Goal: Information Seeking & Learning: Learn about a topic

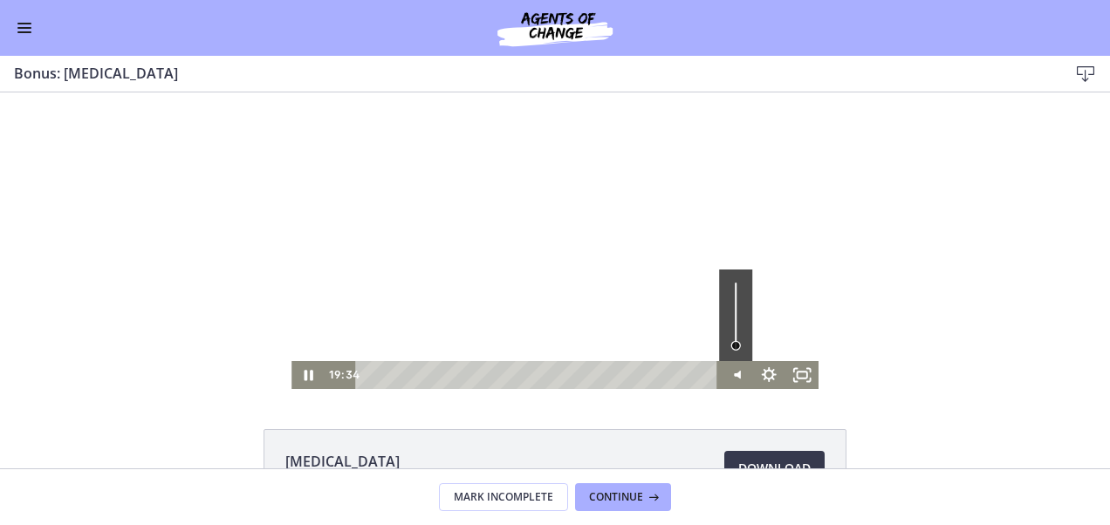
click at [730, 346] on div "Volume" at bounding box center [735, 345] width 10 height 10
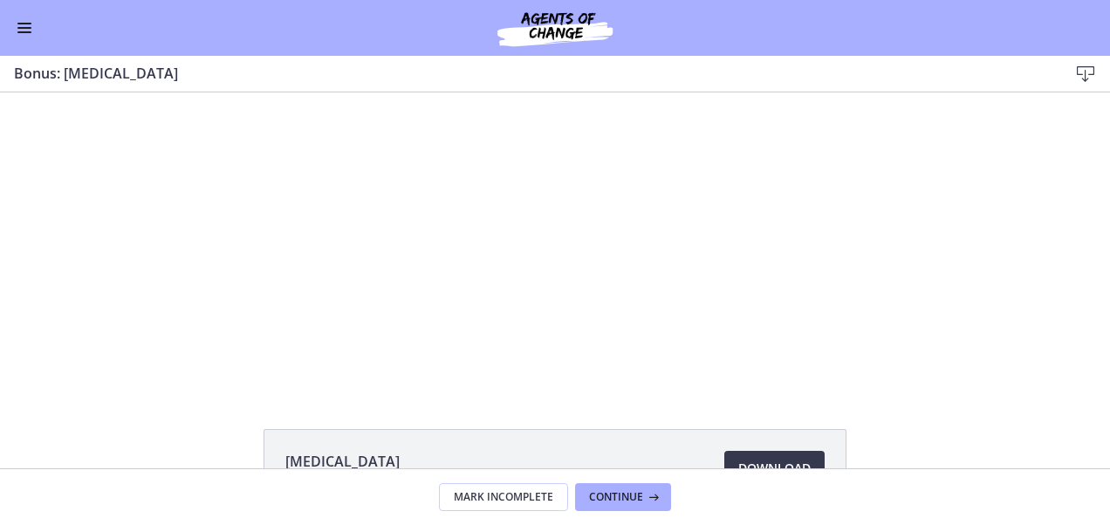
click at [1019, 396] on div "[MEDICAL_DATA] 873 KB Download Opens in a new window" at bounding box center [555, 281] width 1110 height 376
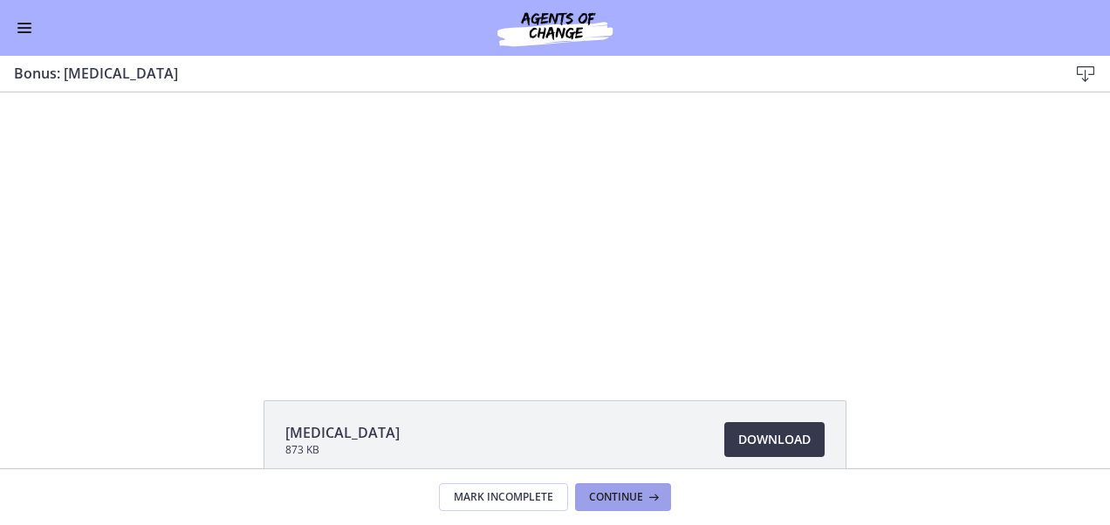
click at [643, 504] on icon at bounding box center [651, 497] width 17 height 14
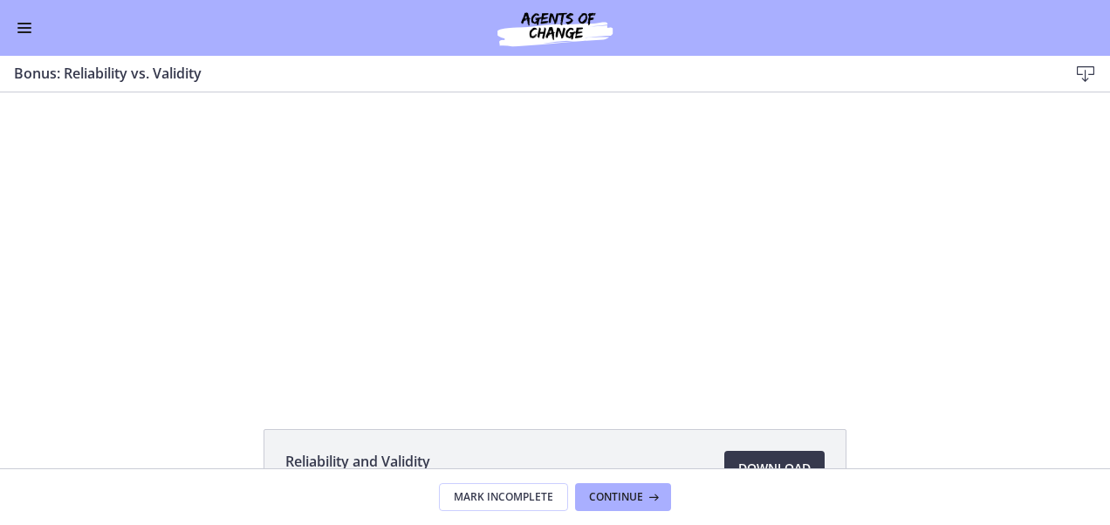
click at [23, 28] on span "Enable menu" at bounding box center [24, 28] width 14 height 2
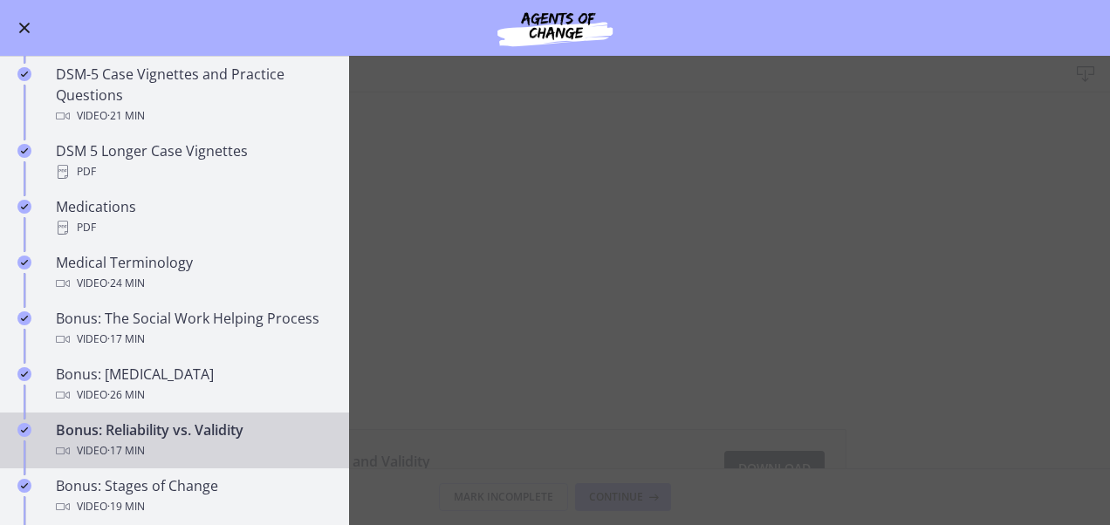
scroll to position [1136, 0]
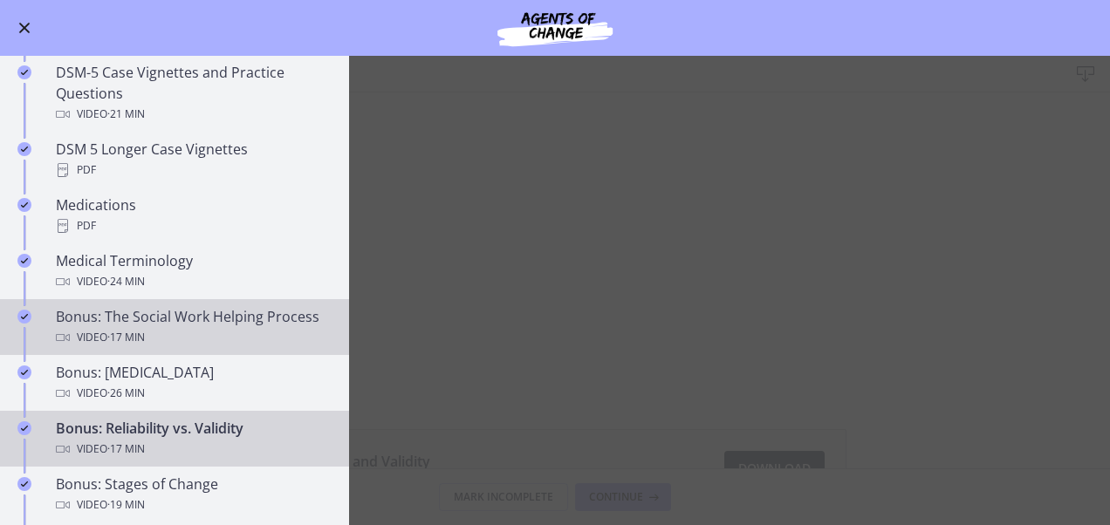
click at [211, 299] on link "Bonus: The Social Work Helping Process Video · 17 min" at bounding box center [174, 327] width 349 height 56
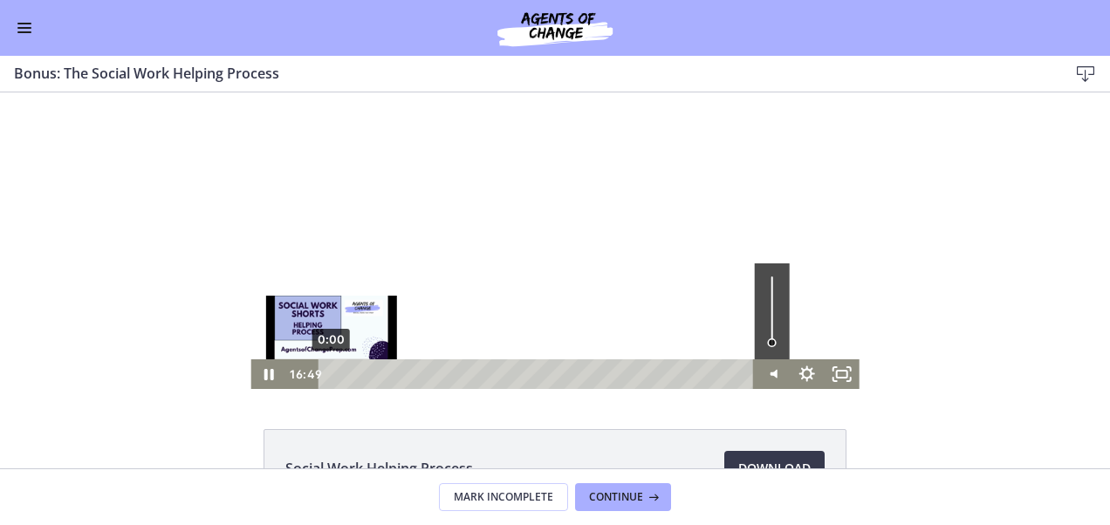
click at [332, 369] on div "0:00" at bounding box center [539, 375] width 415 height 30
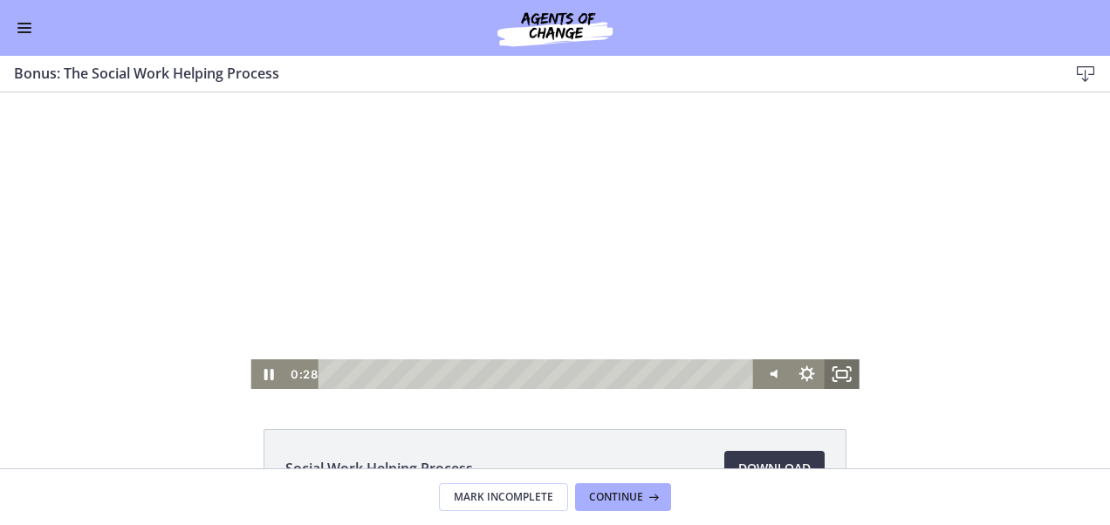
drag, startPoint x: 838, startPoint y: 379, endPoint x: 841, endPoint y: 536, distance: 157.1
click at [838, 378] on rect "Fullscreen" at bounding box center [842, 374] width 10 height 7
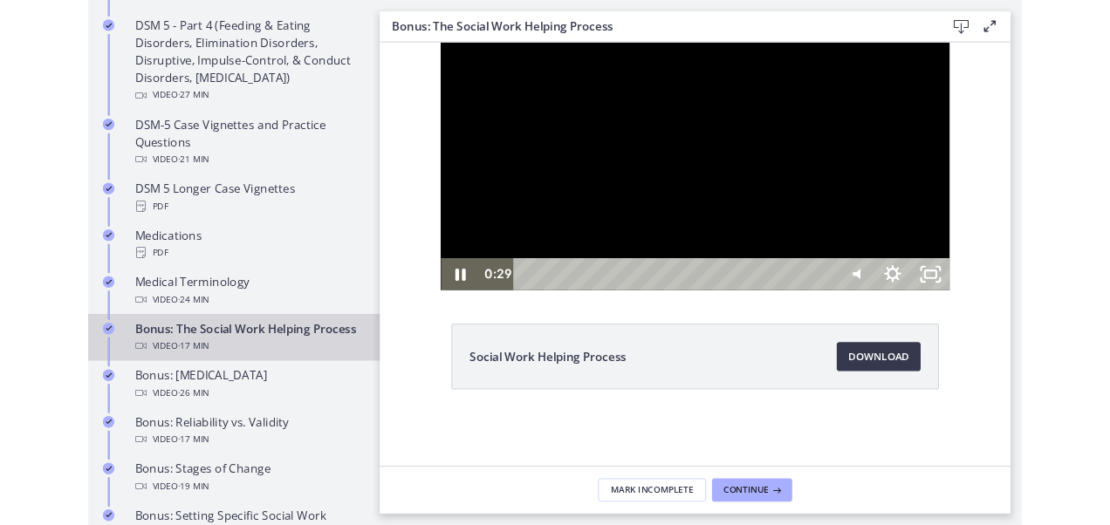
scroll to position [1140, 0]
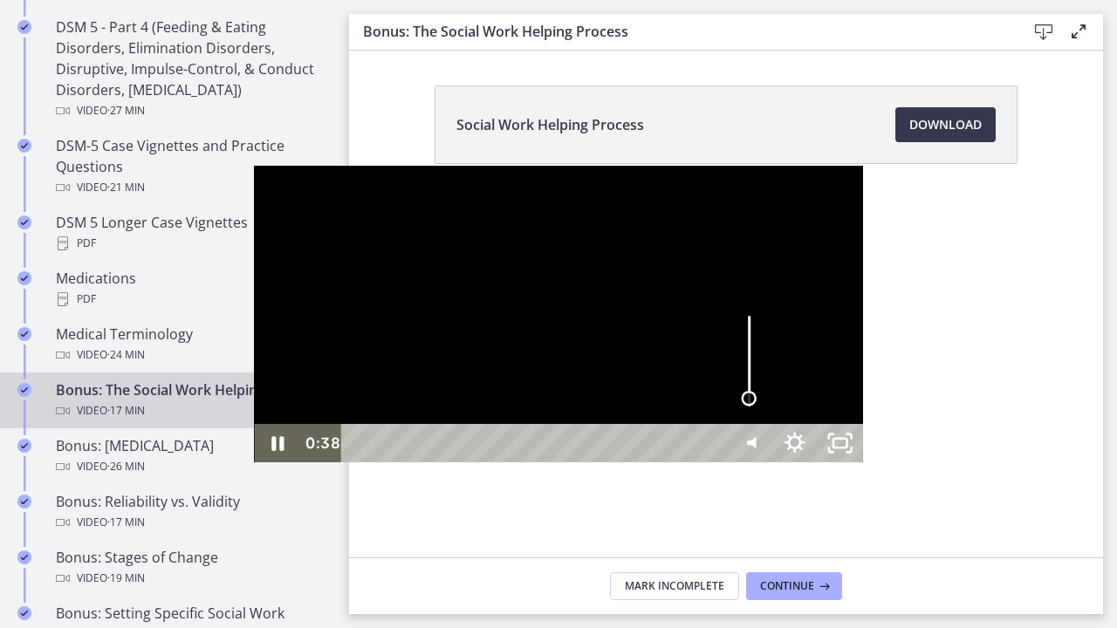
click at [757, 407] on div "Volume" at bounding box center [749, 399] width 16 height 16
click at [697, 243] on div at bounding box center [558, 314] width 608 height 297
click at [863, 463] on icon "Unfullscreen" at bounding box center [840, 443] width 45 height 38
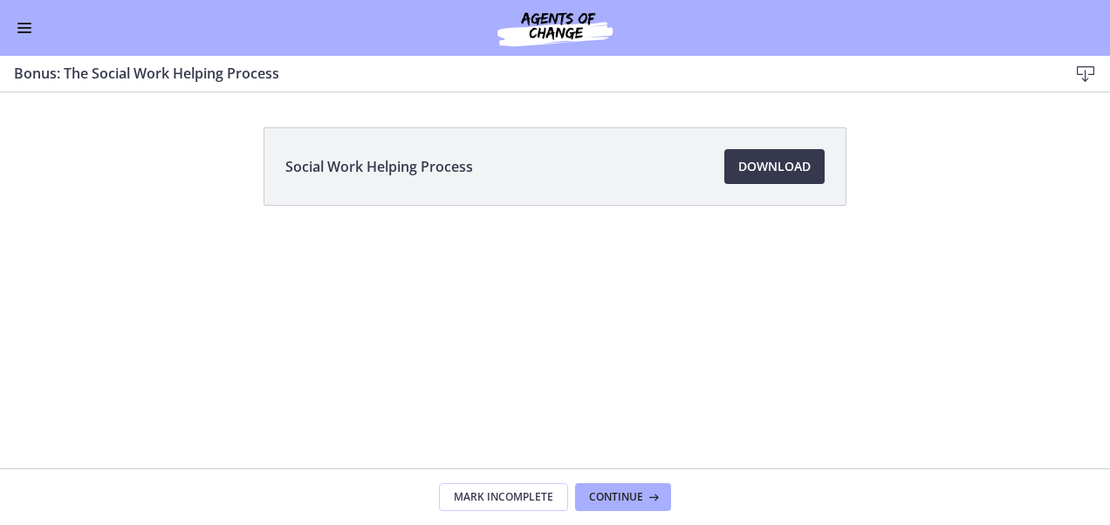
scroll to position [1137, 0]
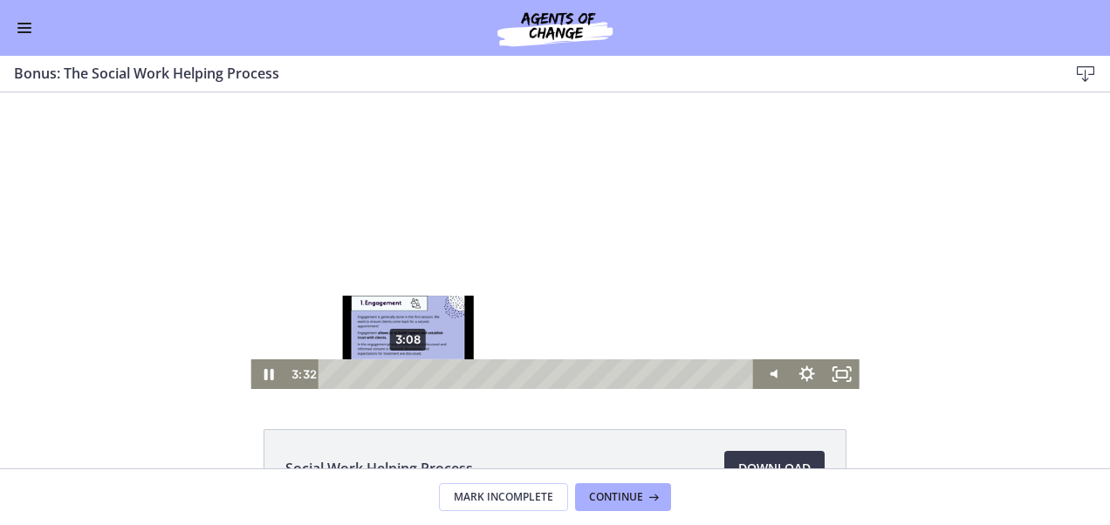
click at [401, 371] on div "3:08" at bounding box center [539, 375] width 415 height 30
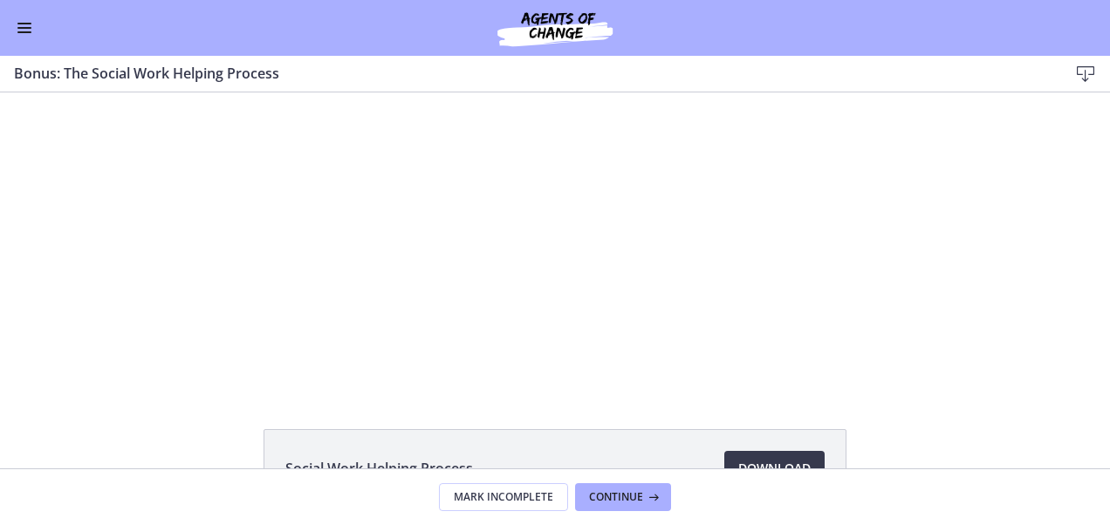
click at [19, 22] on button "Enable menu" at bounding box center [24, 27] width 21 height 21
click at [26, 36] on button "Enable menu" at bounding box center [24, 27] width 21 height 21
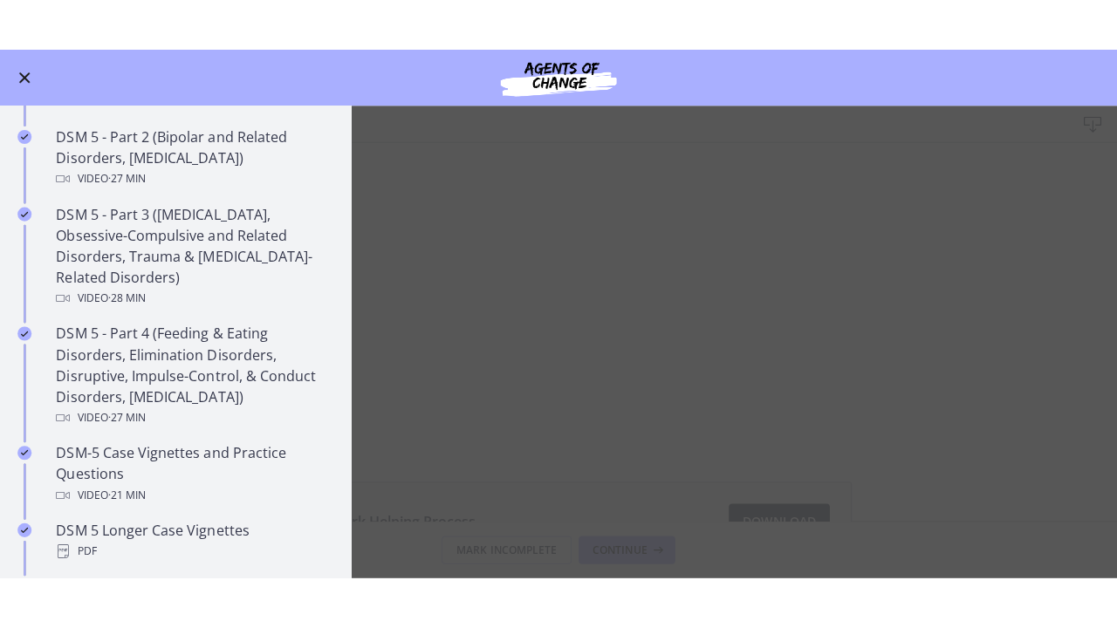
scroll to position [868, 0]
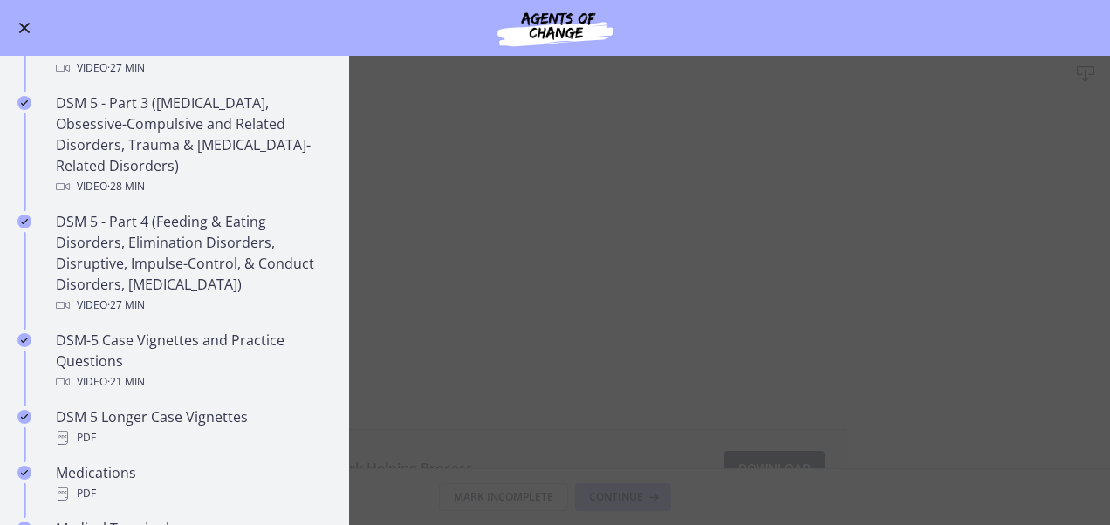
click at [521, 297] on main "Bonus: The Social Work Helping Process Download Enable fullscreen Social Work H…" at bounding box center [555, 291] width 1110 height 470
click at [25, 29] on span "Enable menu" at bounding box center [24, 28] width 11 height 11
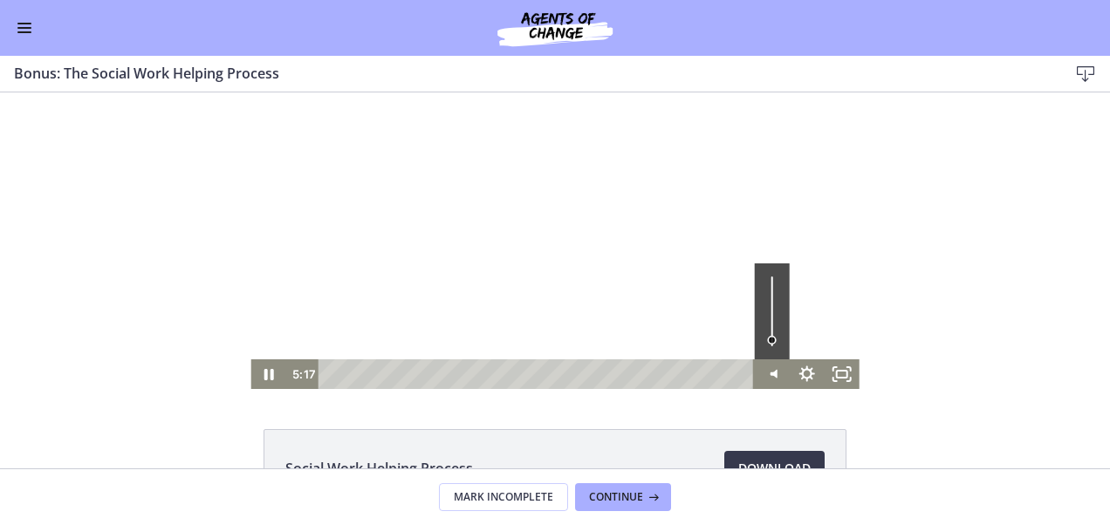
click at [769, 322] on div "Volume" at bounding box center [772, 312] width 35 height 96
click at [832, 367] on icon "Fullscreen" at bounding box center [842, 375] width 42 height 36
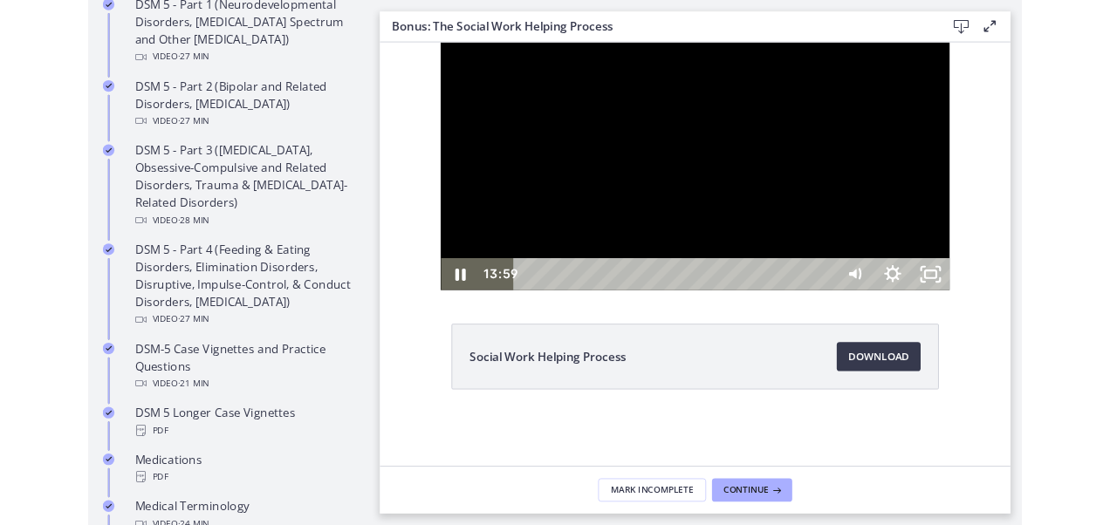
scroll to position [873, 0]
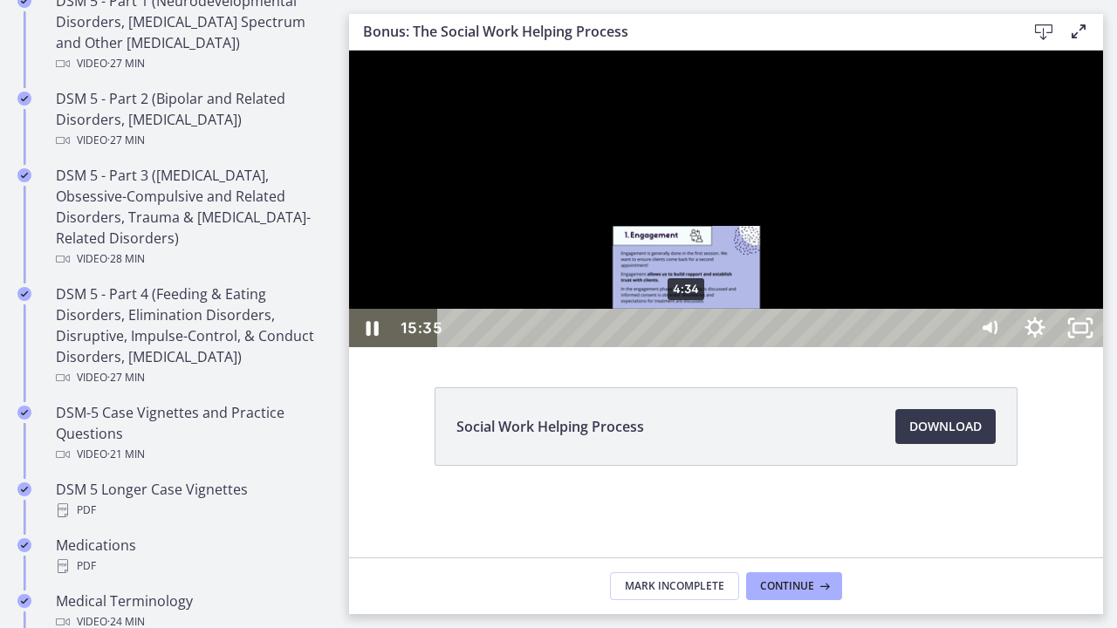
click at [688, 347] on div "4:34" at bounding box center [705, 328] width 502 height 38
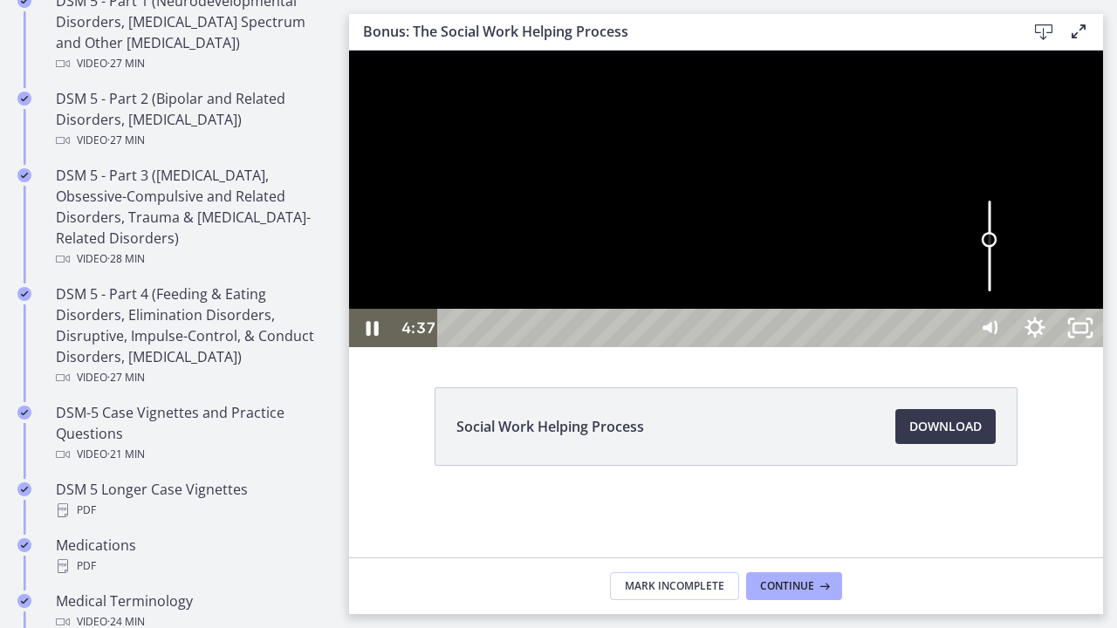
click at [1012, 309] on div "Volume" at bounding box center [989, 246] width 45 height 125
click at [998, 242] on div "Volume" at bounding box center [990, 234] width 16 height 16
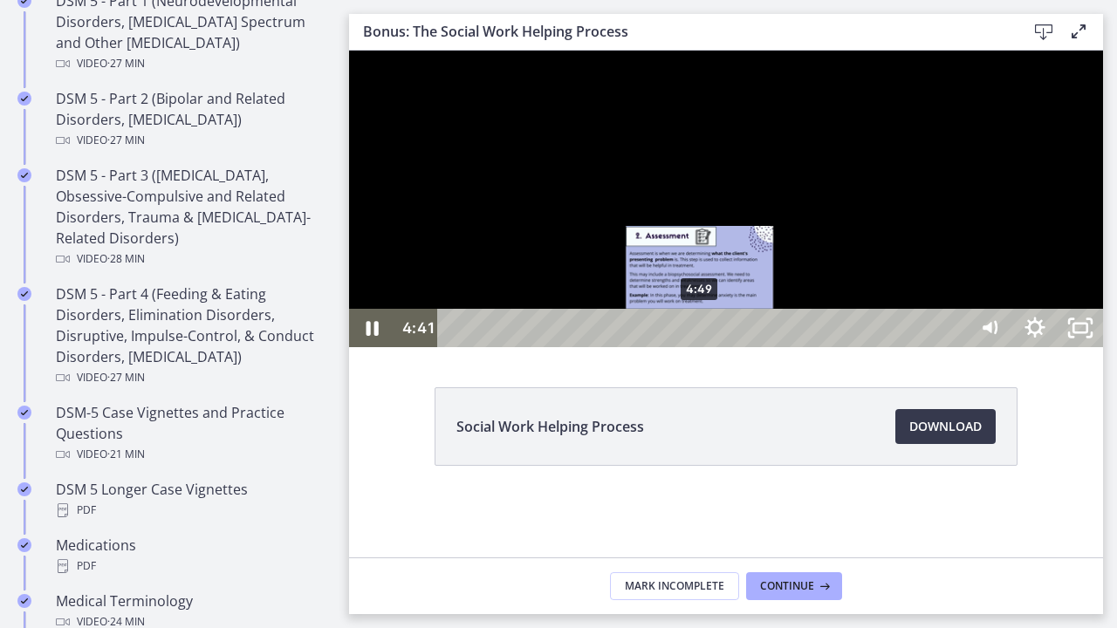
click at [701, 347] on div "4:49" at bounding box center [705, 328] width 502 height 38
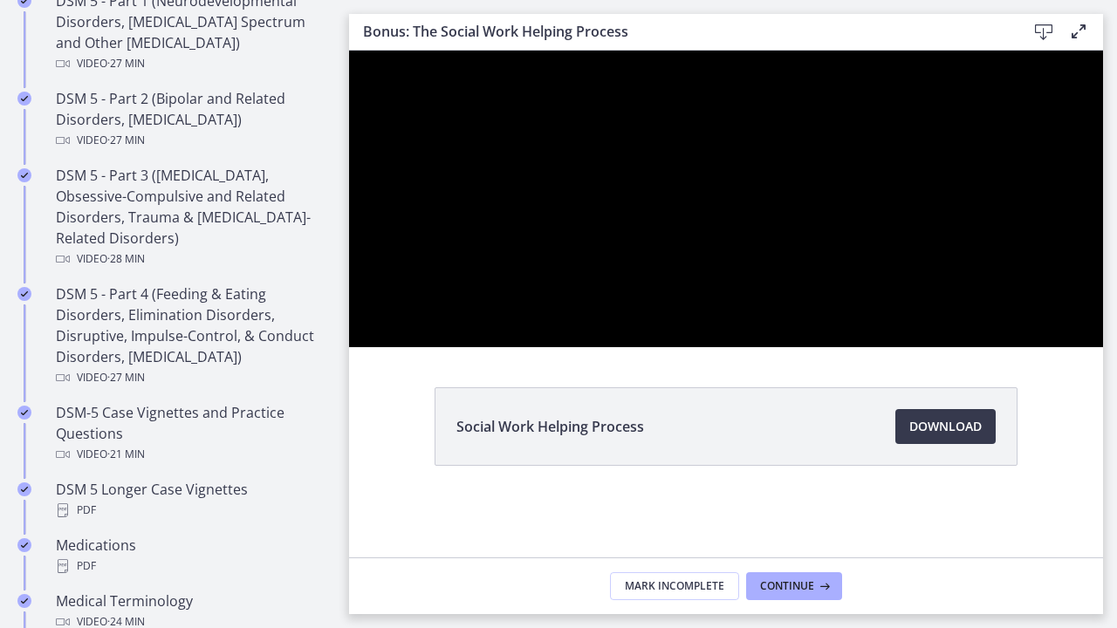
click at [974, 347] on div at bounding box center [726, 199] width 754 height 297
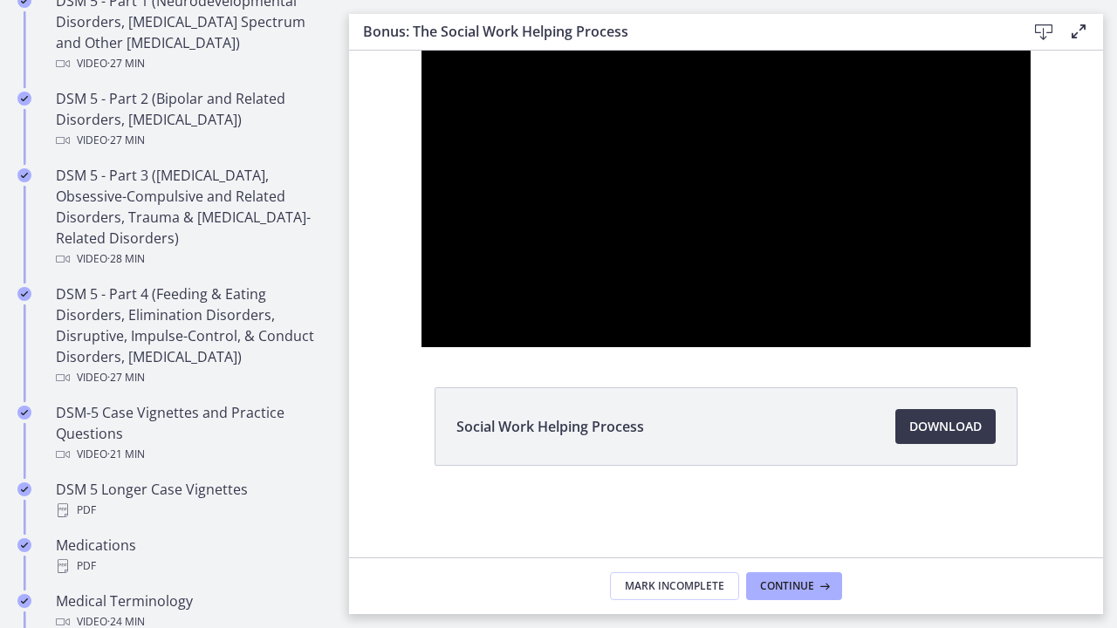
click at [621, 403] on div "Social Work Helping Process Download Opens in a new window" at bounding box center [726, 304] width 754 height 507
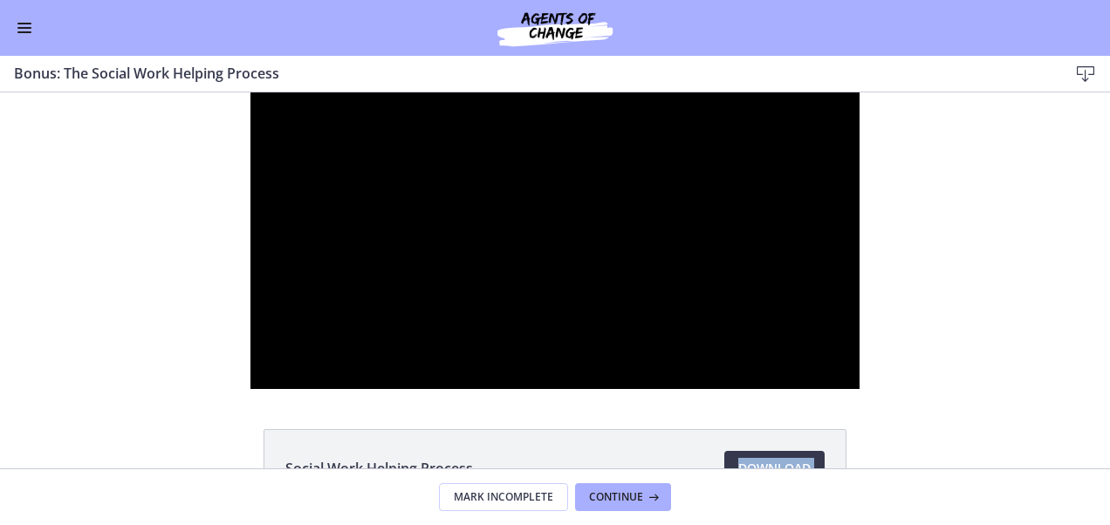
click at [621, 403] on div "Social Work Helping Process Download Opens in a new window" at bounding box center [555, 281] width 1110 height 376
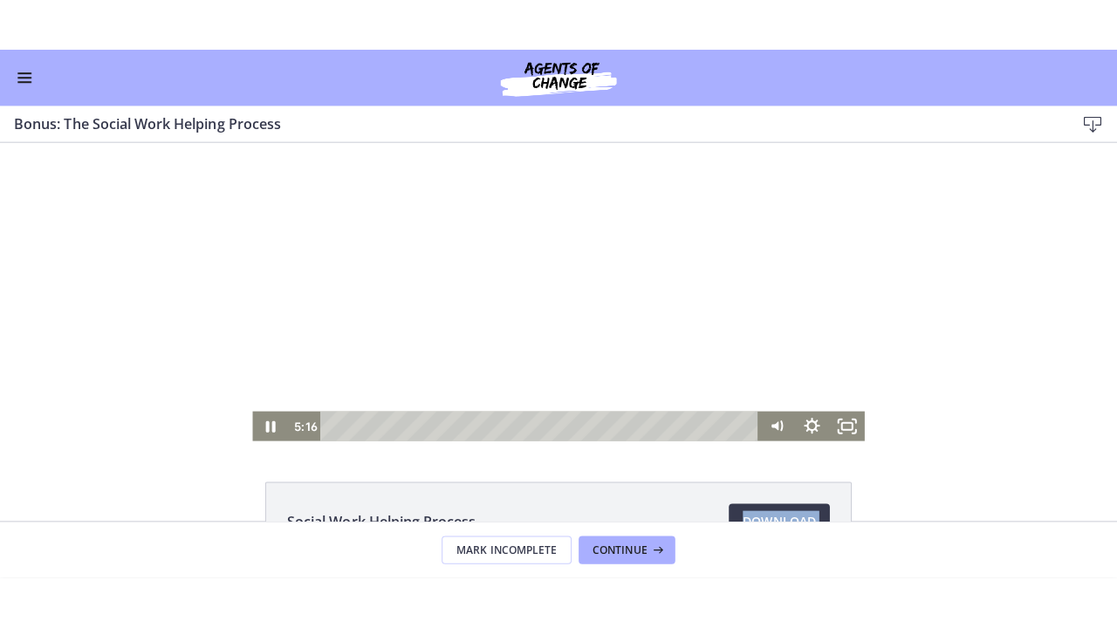
scroll to position [869, 0]
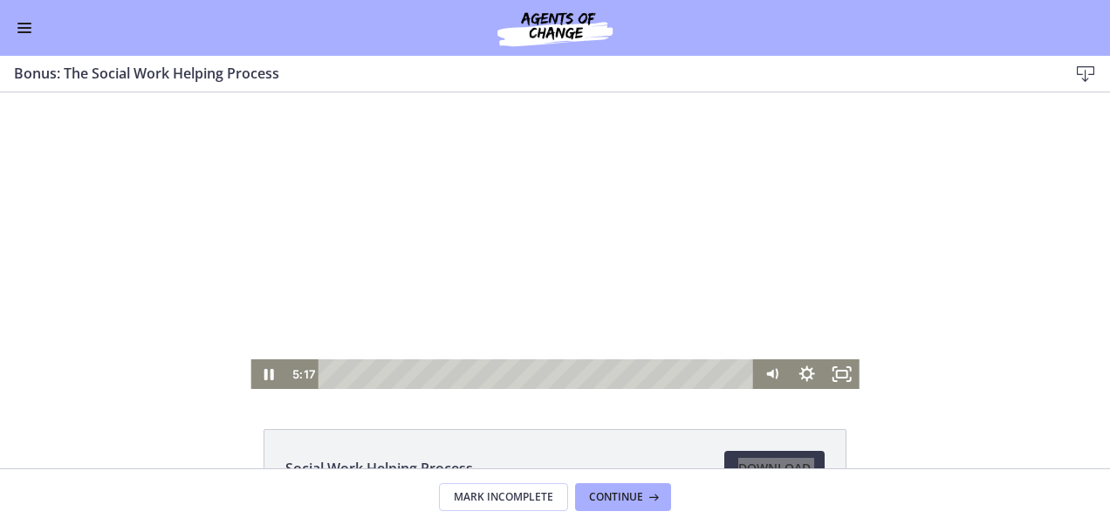
drag, startPoint x: 621, startPoint y: 496, endPoint x: 839, endPoint y: 367, distance: 252.4
click at [839, 367] on icon "Fullscreen" at bounding box center [842, 375] width 35 height 30
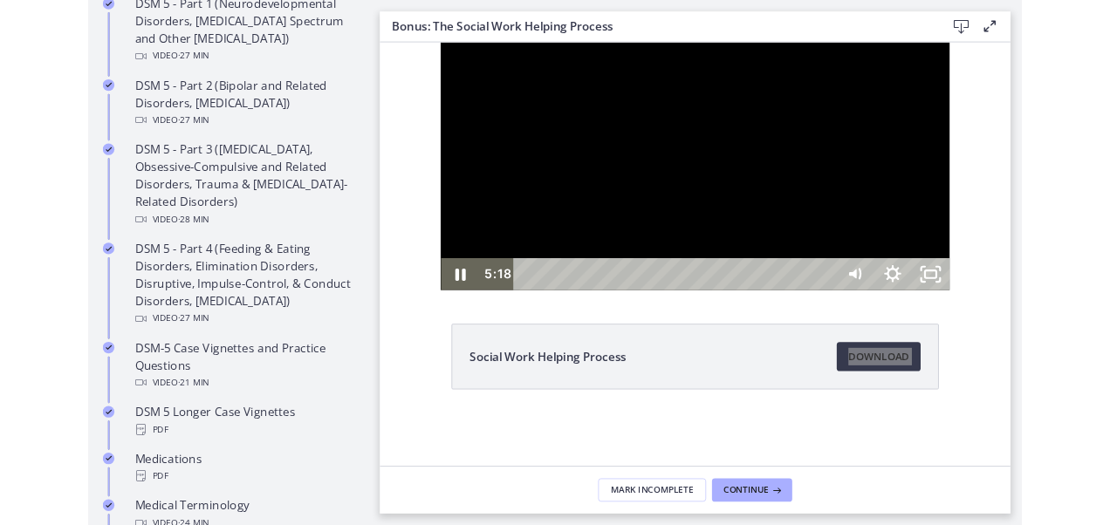
scroll to position [873, 0]
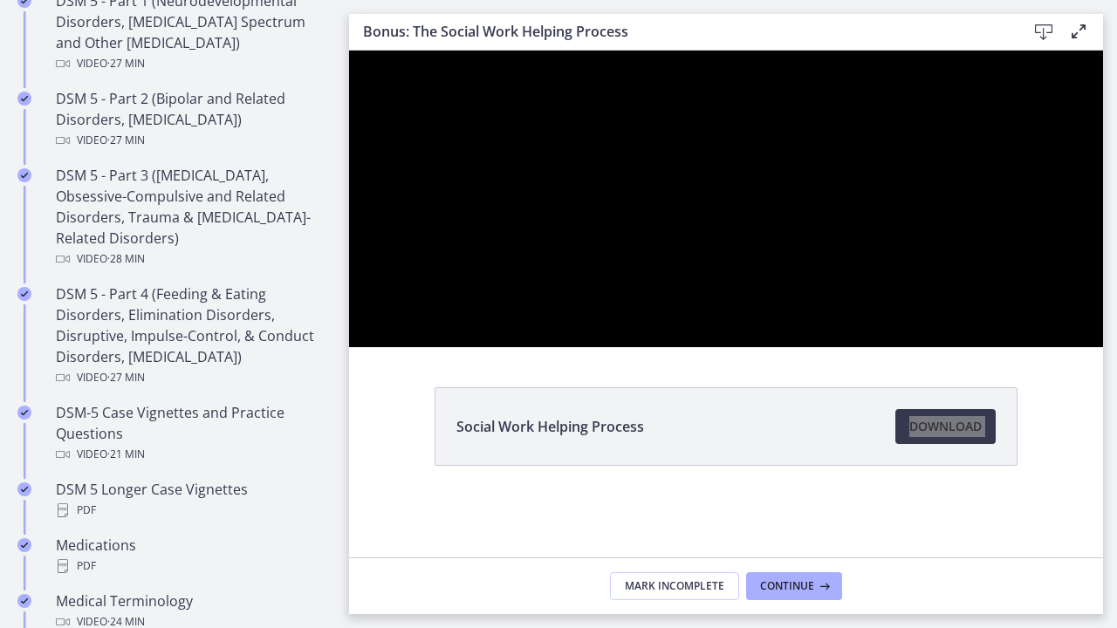
click at [1058, 309] on button "Unfullscreen" at bounding box center [1080, 328] width 45 height 38
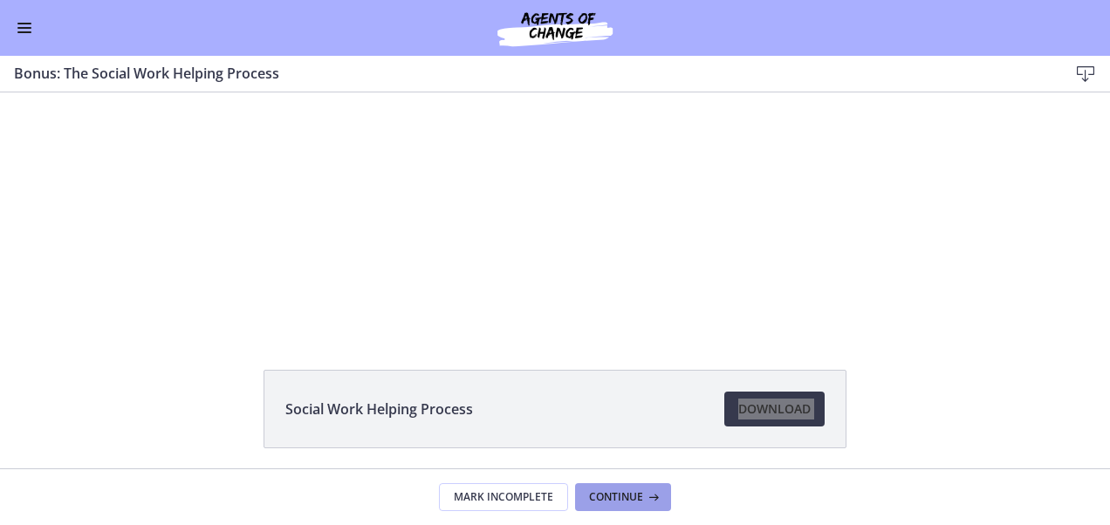
scroll to position [60, 0]
click at [773, 401] on span "Download Opens in a new window" at bounding box center [774, 408] width 72 height 21
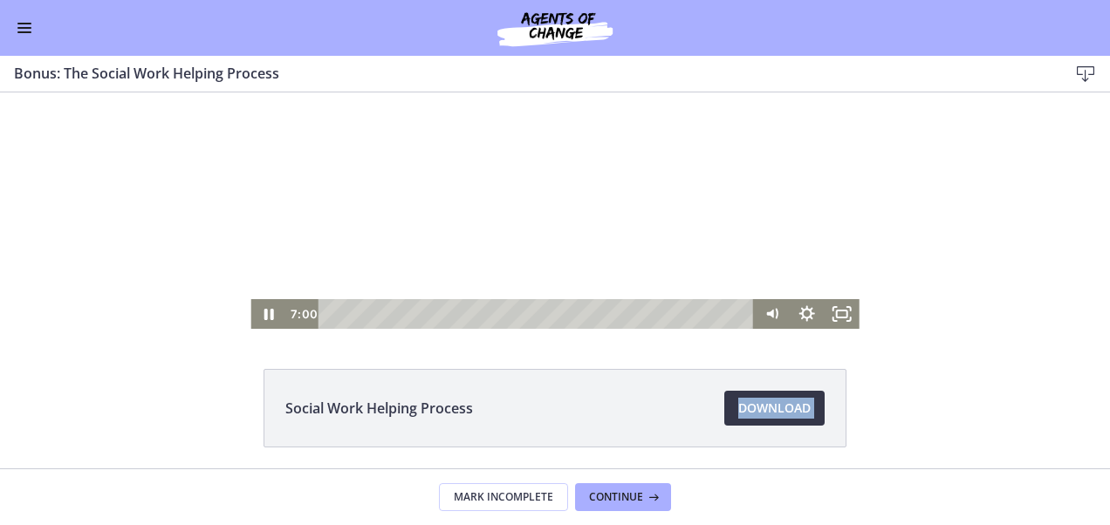
scroll to position [0, 0]
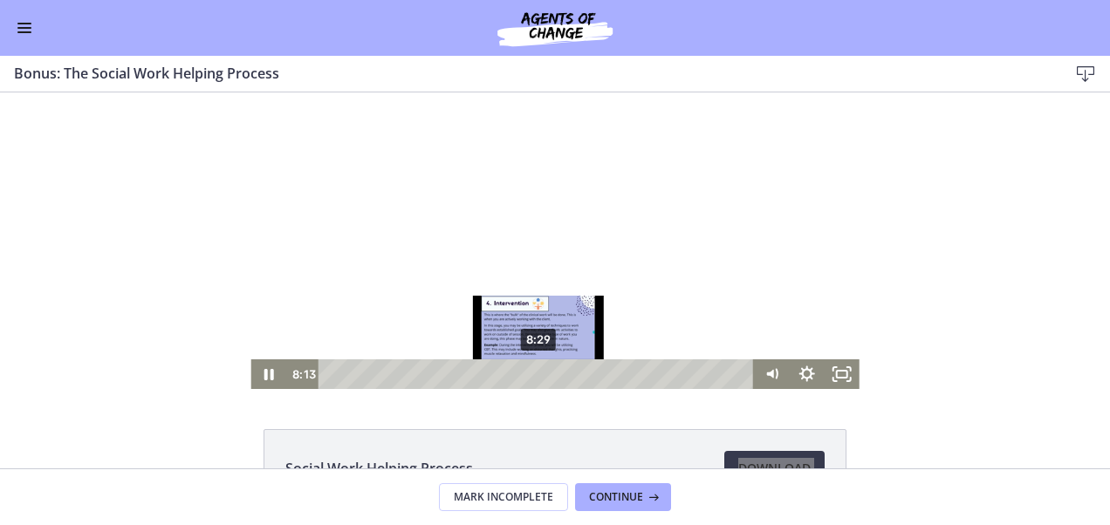
click at [532, 373] on div "8:29" at bounding box center [539, 375] width 415 height 30
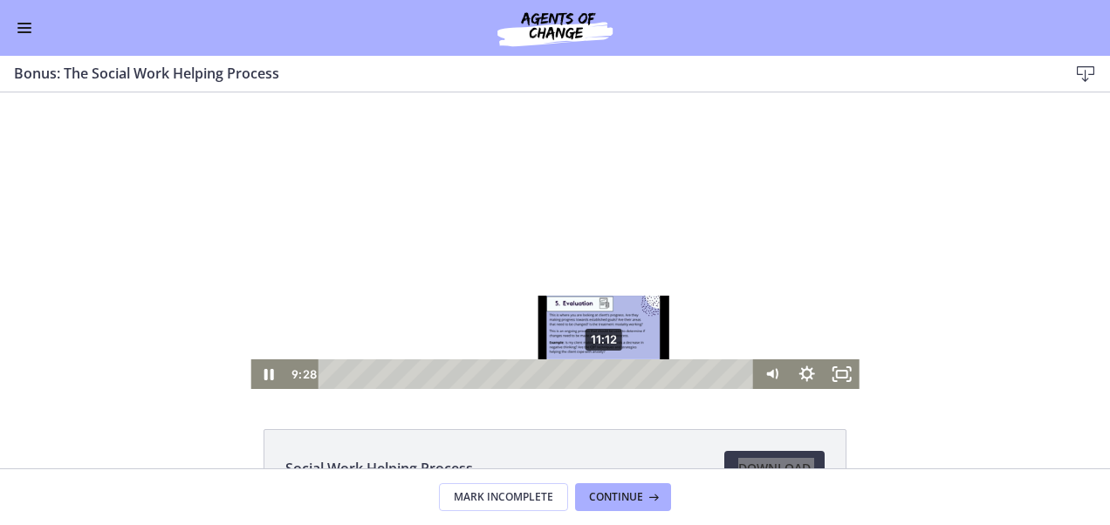
click at [599, 374] on div "11:12" at bounding box center [539, 375] width 415 height 30
click at [599, 374] on div "Playbar" at bounding box center [604, 374] width 10 height 10
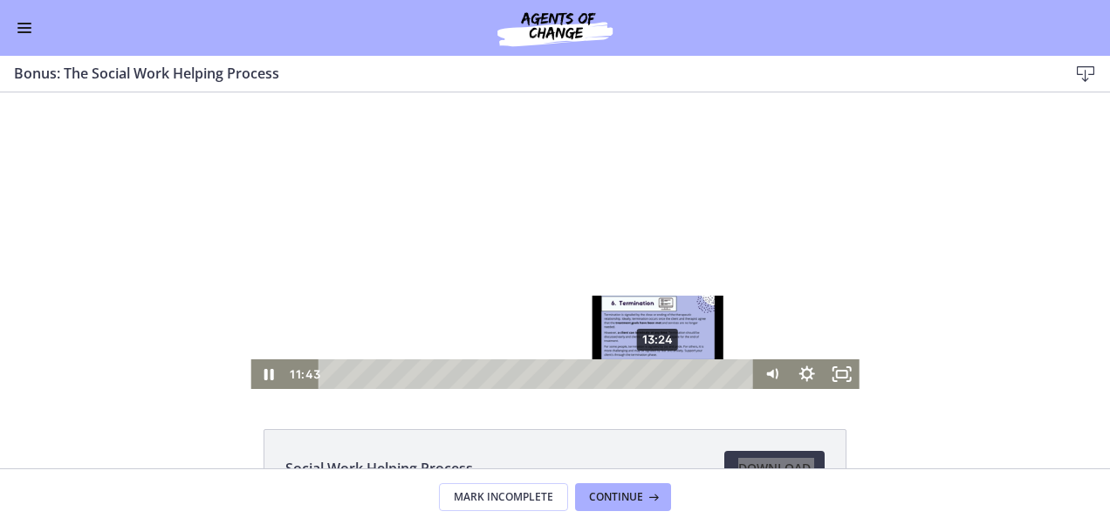
click at [653, 377] on div "13:24" at bounding box center [539, 375] width 415 height 30
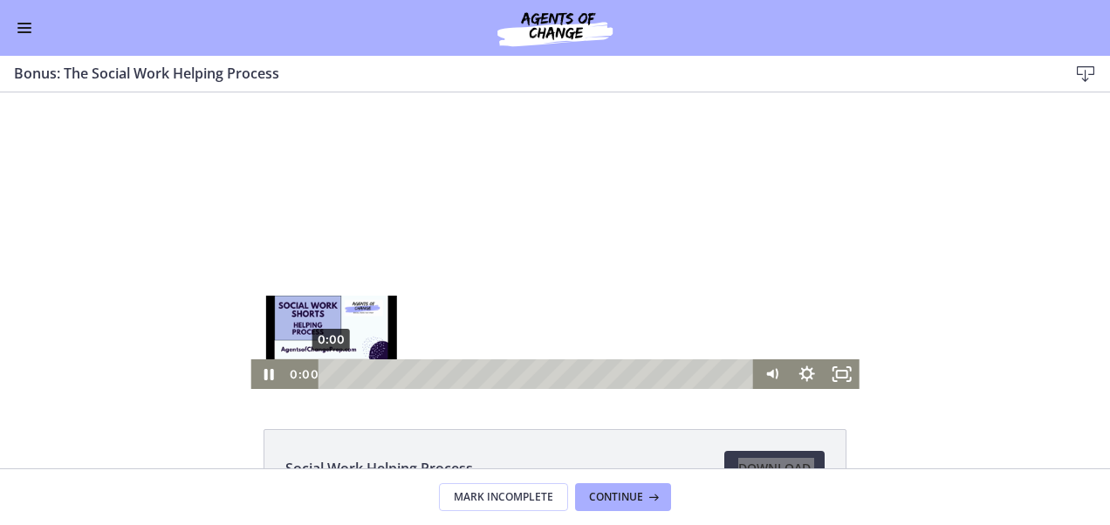
click at [332, 370] on div "0:00" at bounding box center [539, 375] width 415 height 30
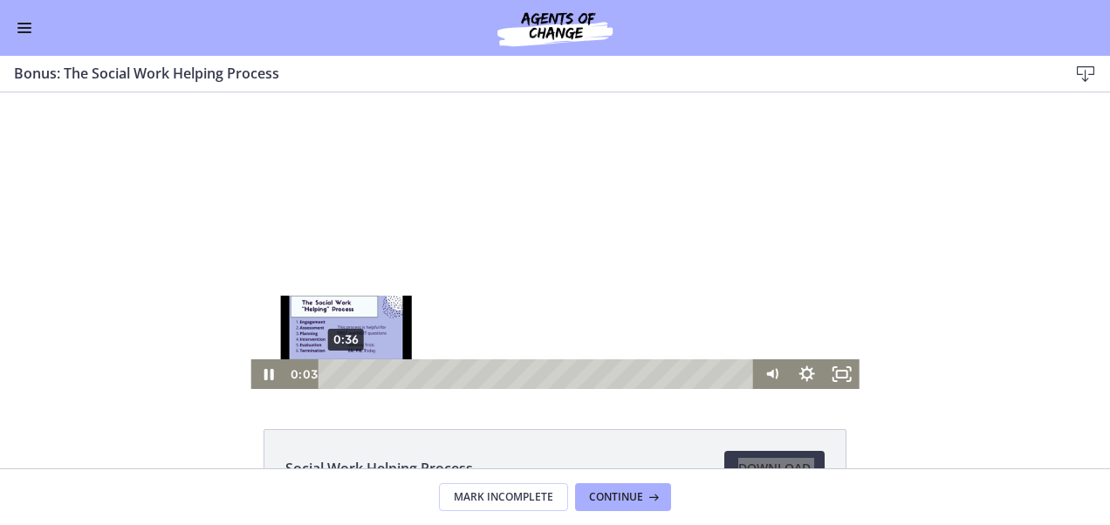
click at [340, 373] on div "0:36" at bounding box center [539, 375] width 415 height 30
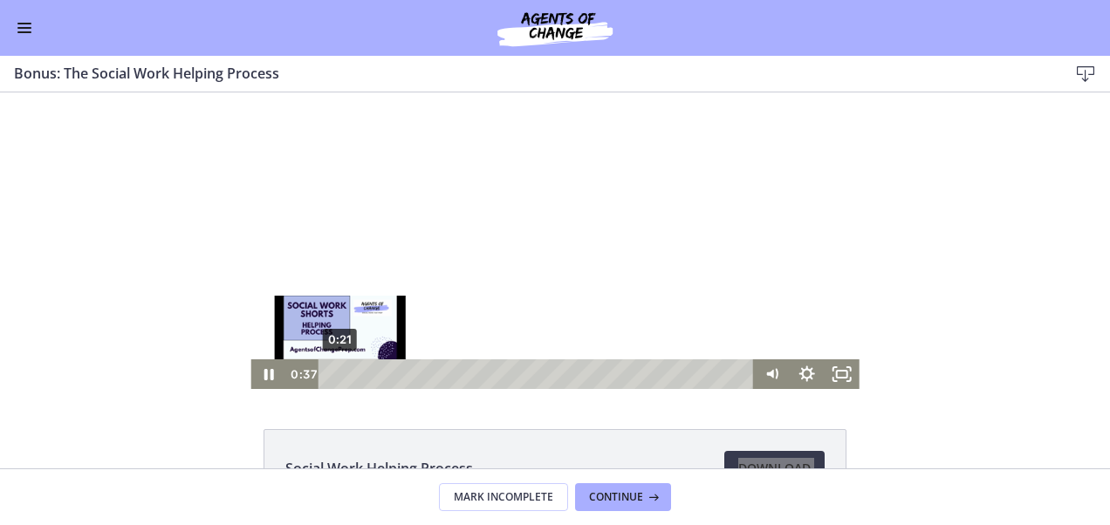
click at [333, 372] on div "0:21" at bounding box center [539, 375] width 415 height 30
click at [332, 369] on div "0:17" at bounding box center [539, 375] width 415 height 30
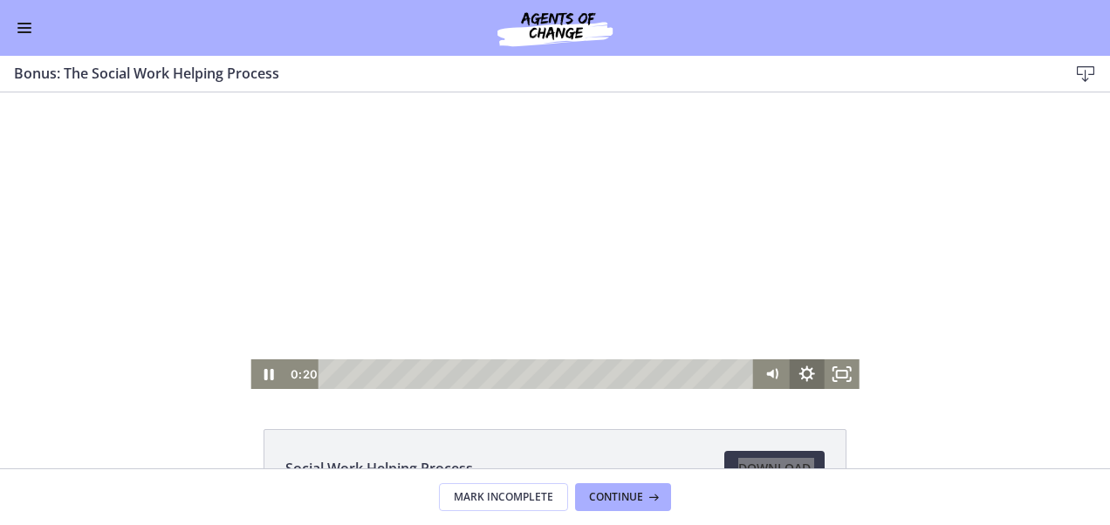
click at [799, 371] on icon "Show settings menu" at bounding box center [807, 375] width 35 height 30
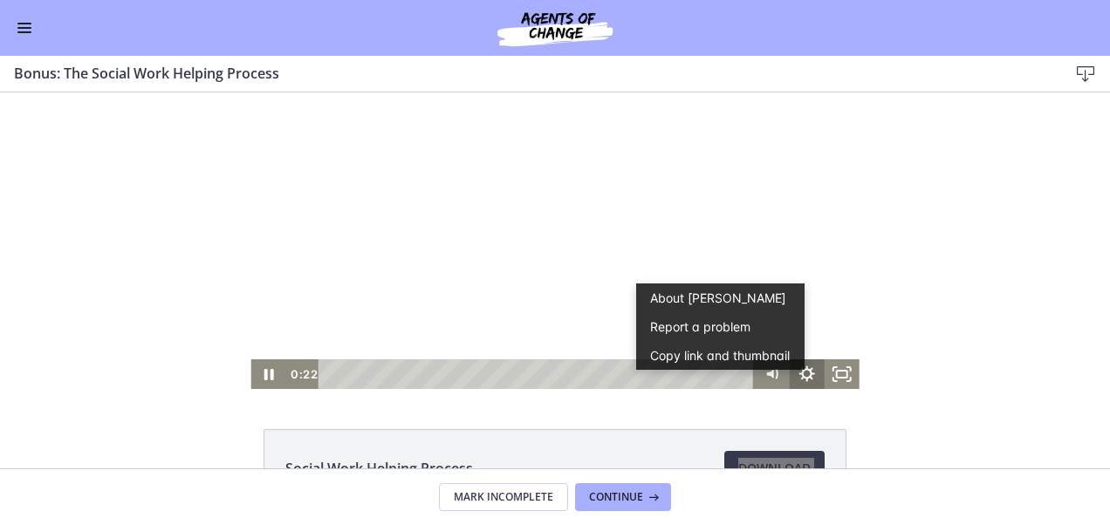
click at [790, 379] on icon "Show settings menu" at bounding box center [807, 375] width 35 height 30
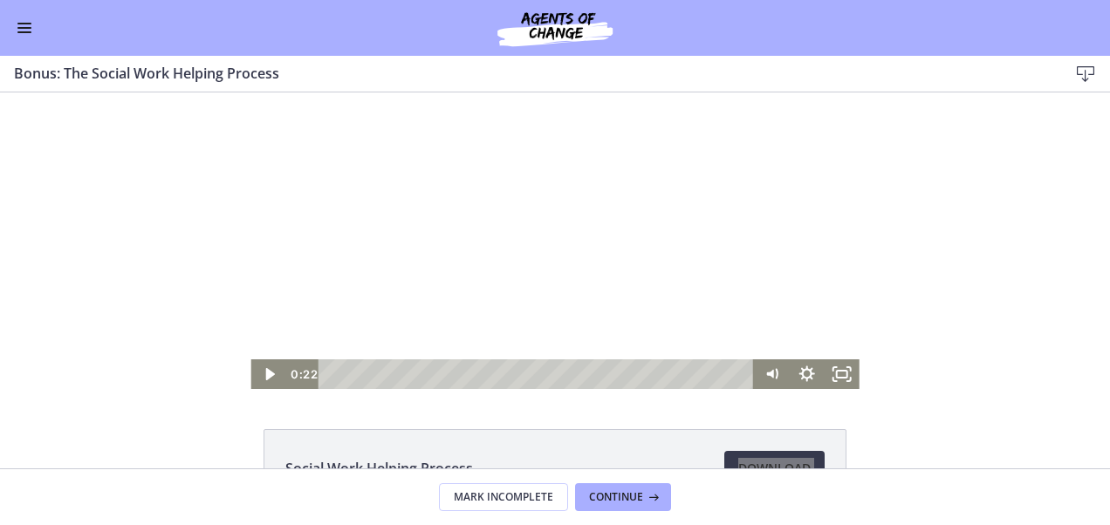
click at [397, 305] on div at bounding box center [554, 241] width 608 height 297
click at [841, 377] on rect "Fullscreen" at bounding box center [842, 374] width 12 height 9
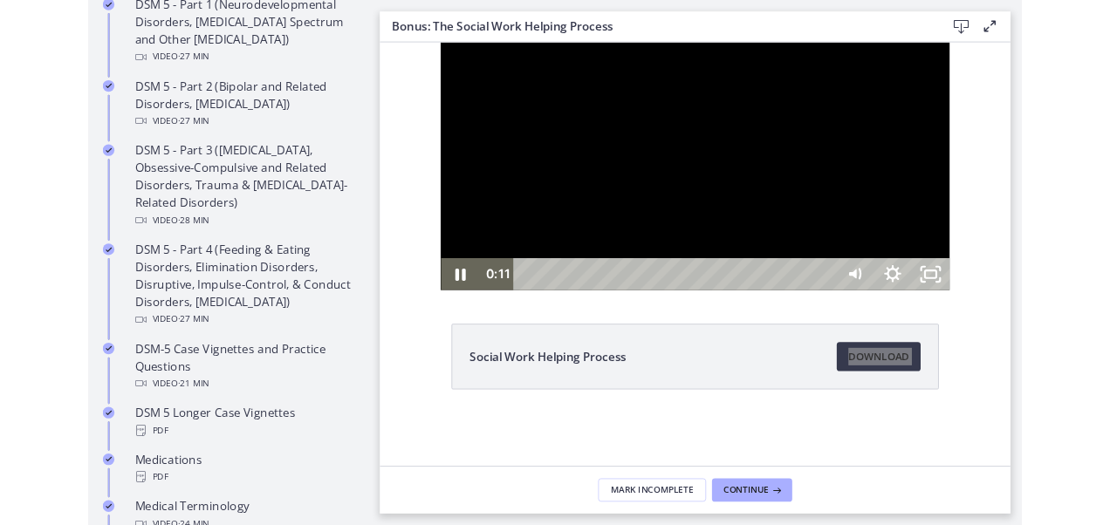
scroll to position [870, 0]
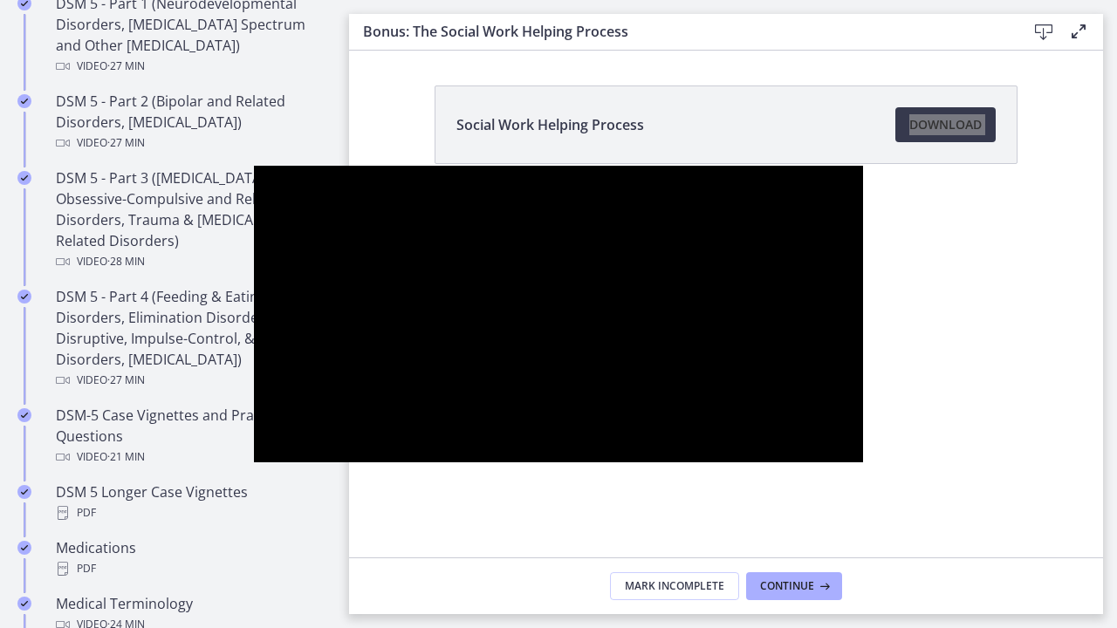
click at [818, 424] on button "Unfullscreen" at bounding box center [840, 443] width 45 height 38
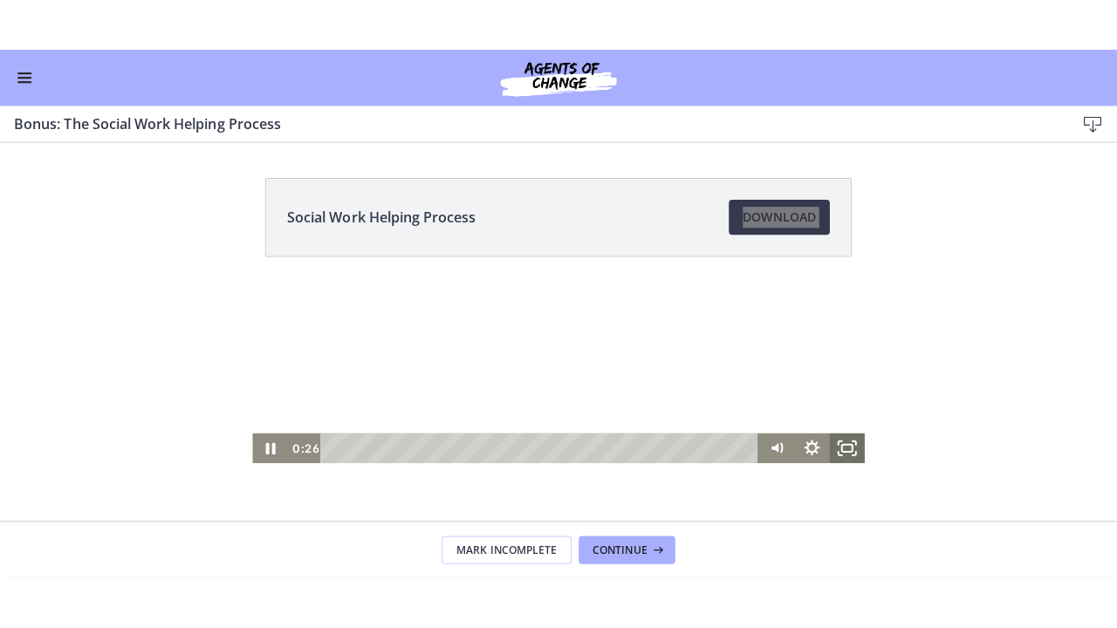
scroll to position [866, 0]
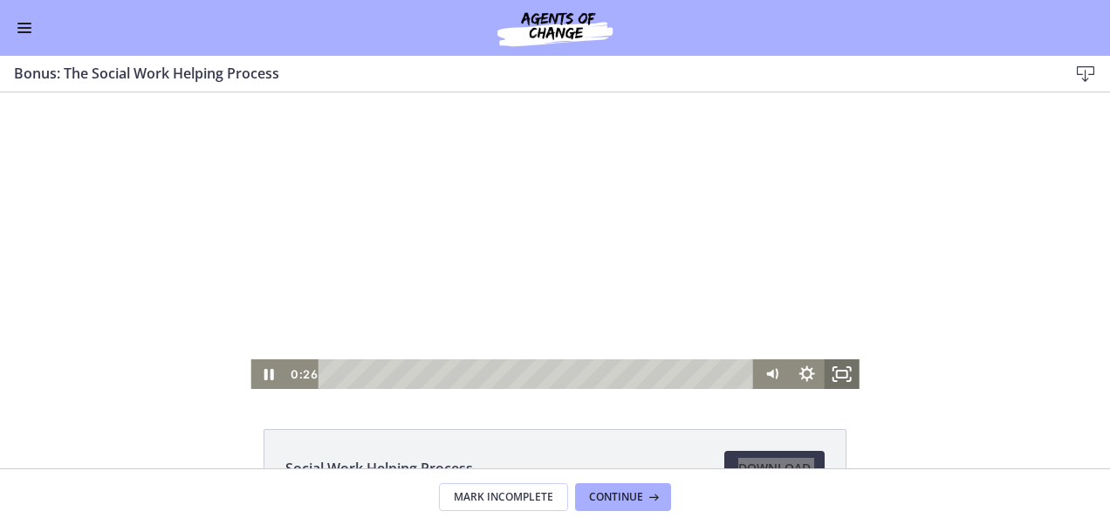
click at [825, 360] on button "Fullscreen" at bounding box center [842, 375] width 35 height 30
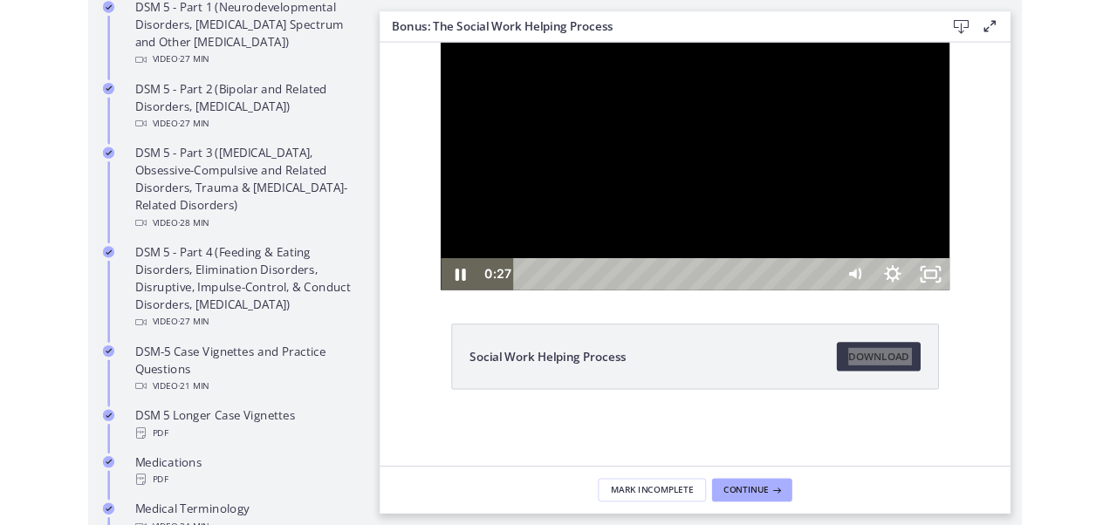
scroll to position [869, 0]
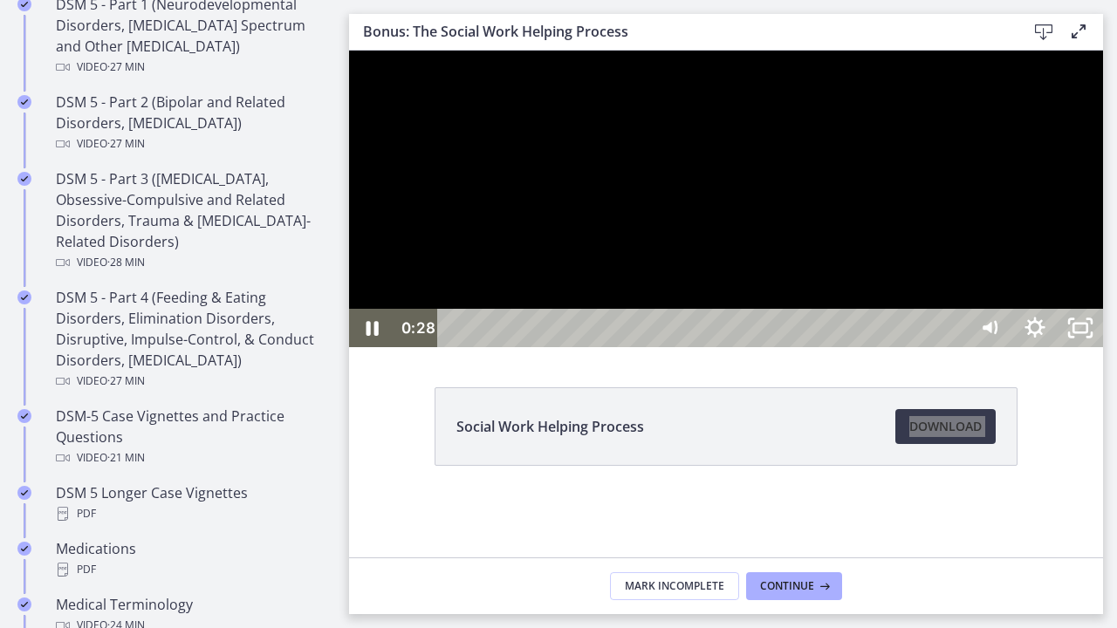
click at [1103, 341] on div at bounding box center [726, 199] width 754 height 297
click at [1103, 347] on div at bounding box center [726, 199] width 754 height 297
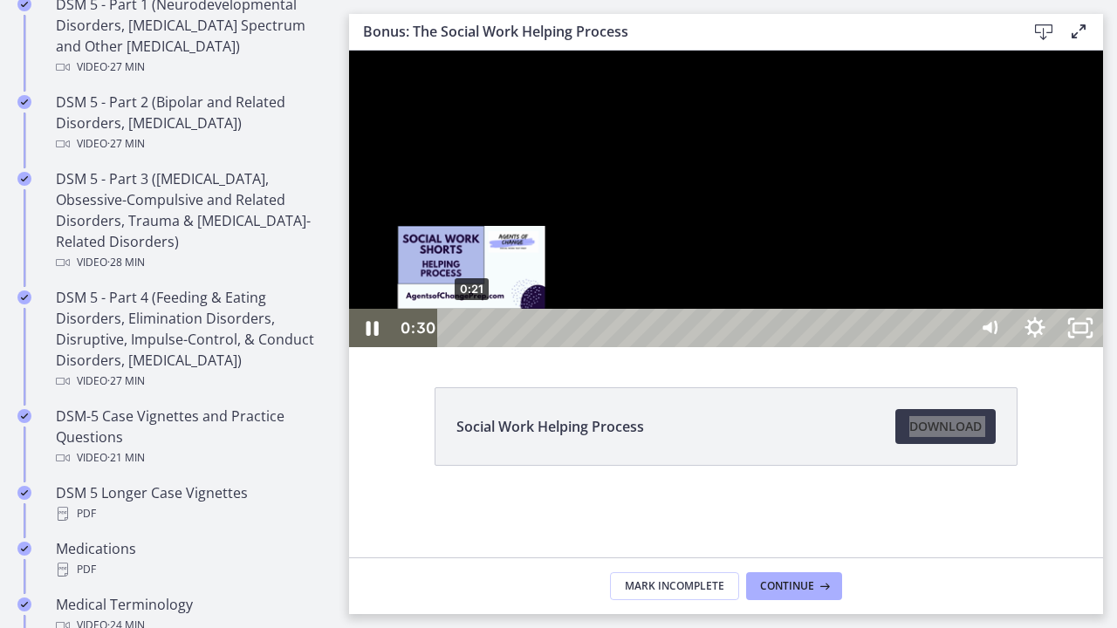
click at [473, 347] on div "0:21" at bounding box center [705, 328] width 502 height 38
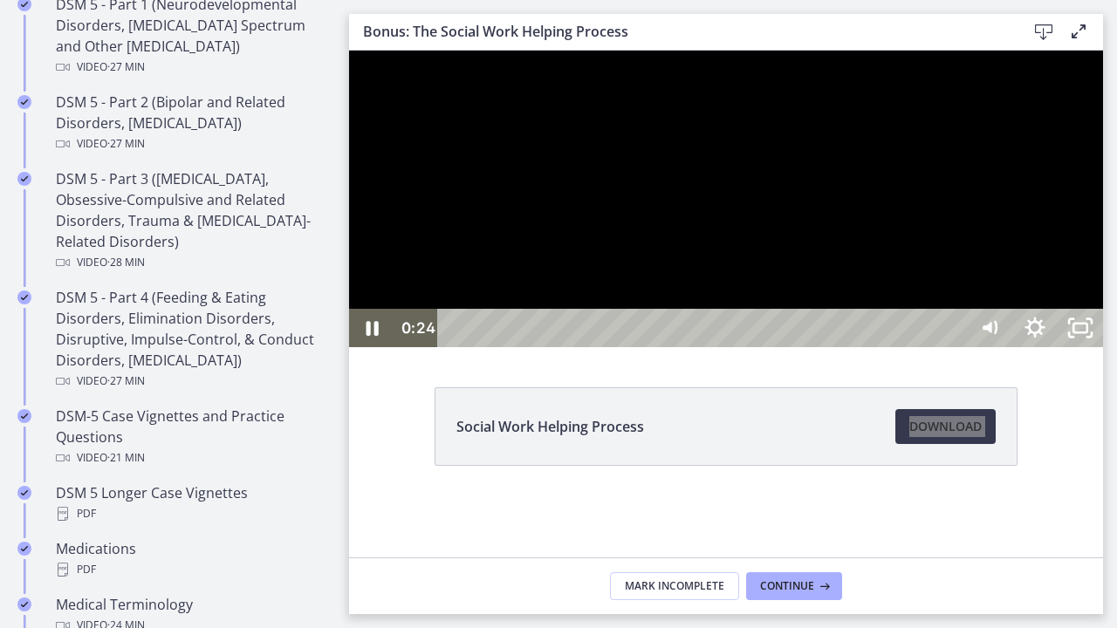
click at [678, 347] on div at bounding box center [726, 199] width 754 height 297
click at [751, 347] on div at bounding box center [726, 199] width 754 height 297
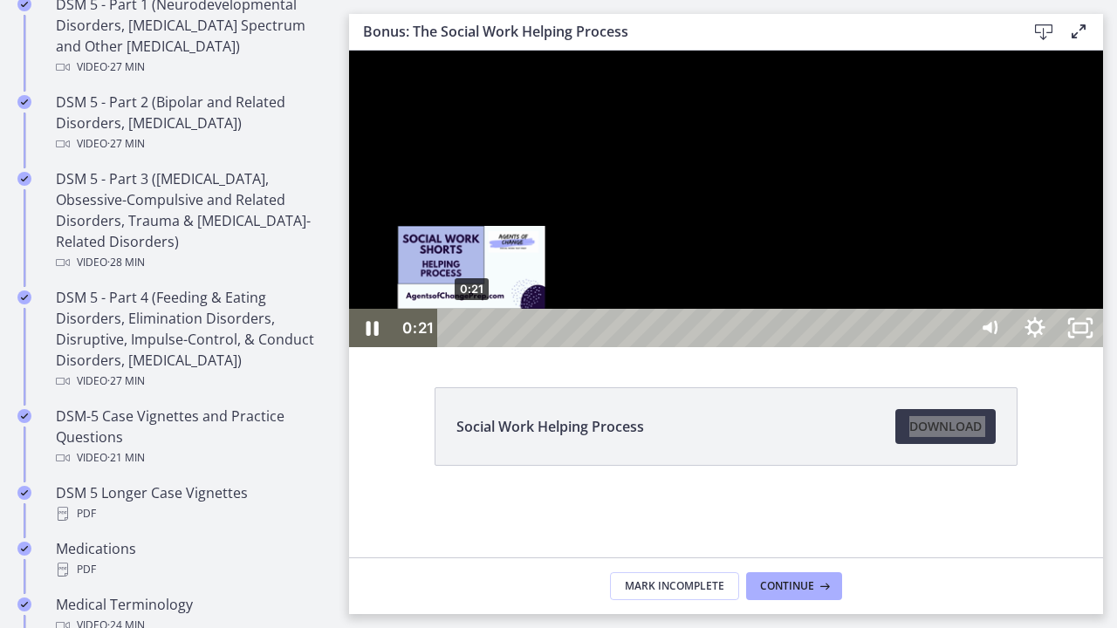
click at [473, 335] on div "Playbar" at bounding box center [471, 328] width 13 height 13
click at [481, 335] on div "Playbar" at bounding box center [484, 328] width 13 height 13
click at [475, 347] on div "0:23" at bounding box center [705, 328] width 502 height 38
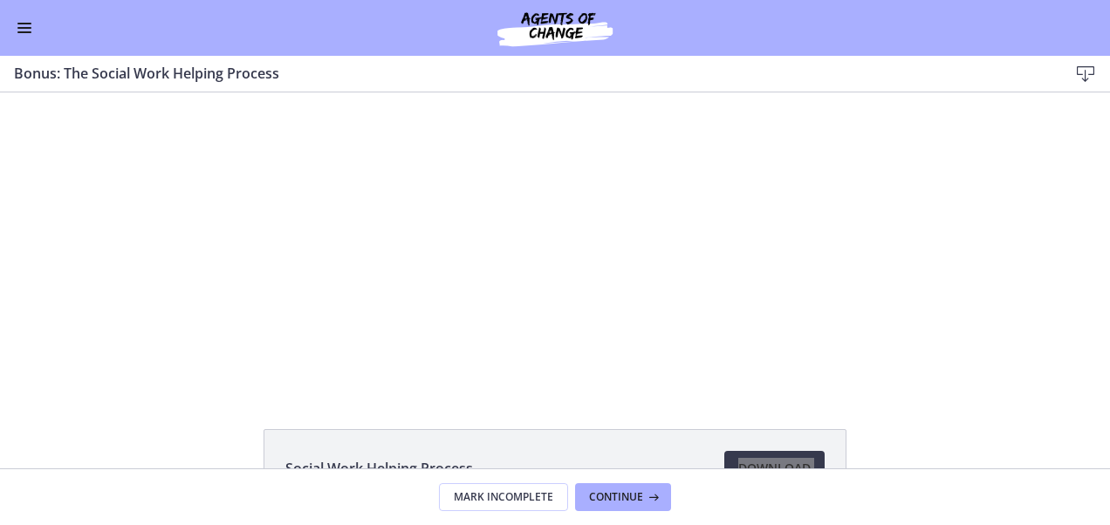
scroll to position [865, 0]
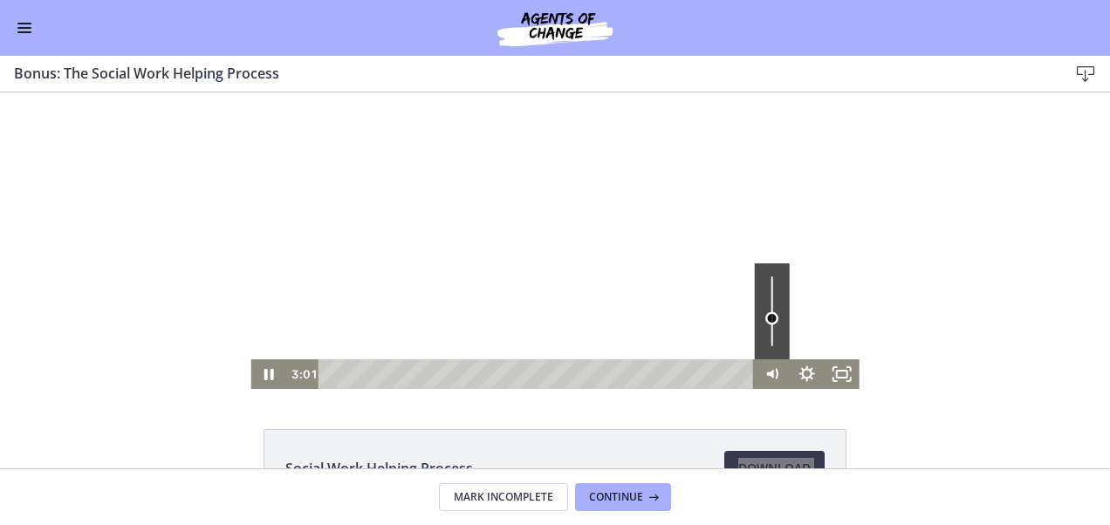
click at [770, 317] on div "Volume" at bounding box center [772, 312] width 35 height 96
drag, startPoint x: 767, startPoint y: 320, endPoint x: 772, endPoint y: 330, distance: 10.5
click at [772, 330] on div "Volume" at bounding box center [771, 330] width 13 height 13
click at [305, 189] on div at bounding box center [554, 241] width 608 height 297
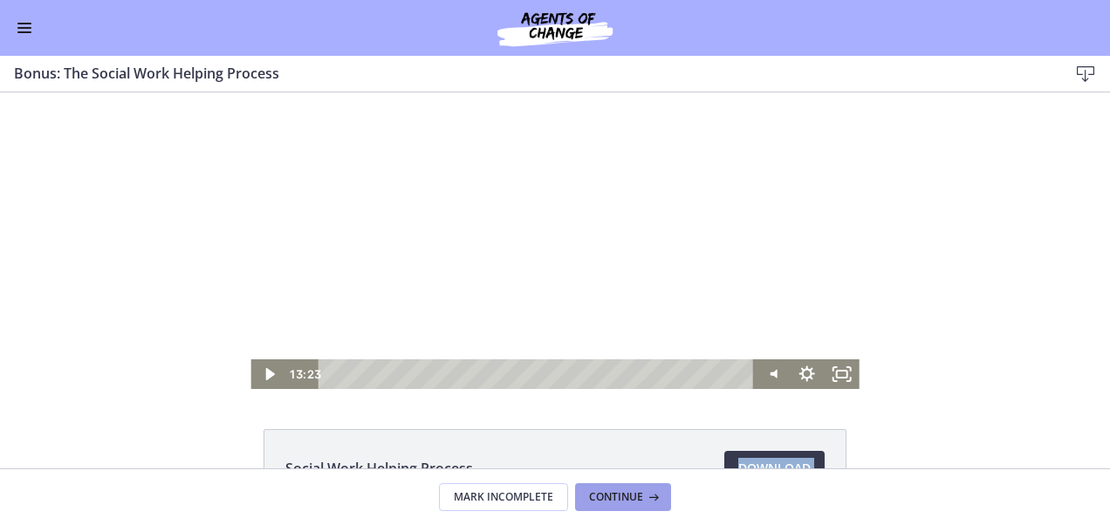
click at [643, 494] on icon at bounding box center [651, 497] width 17 height 14
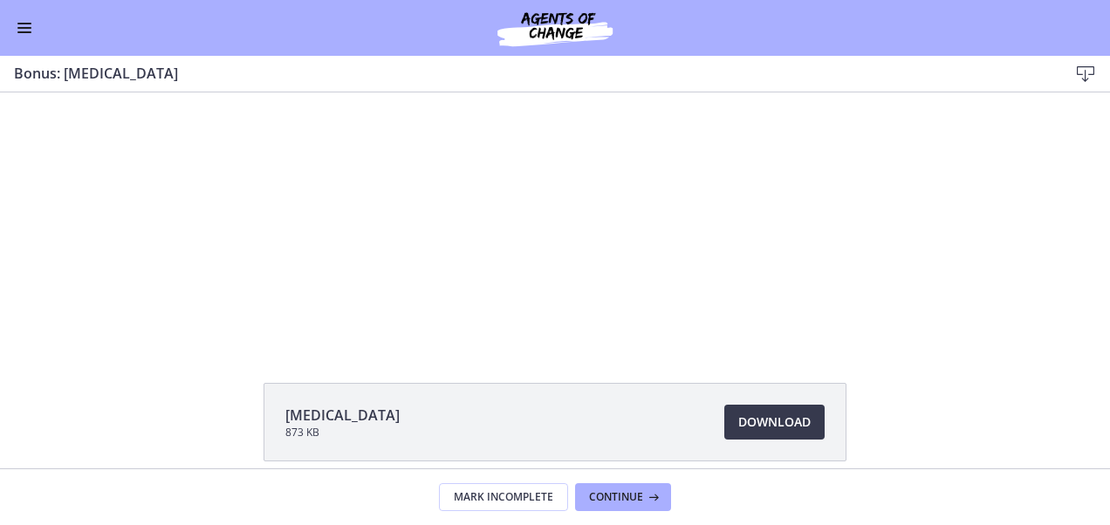
scroll to position [47, 0]
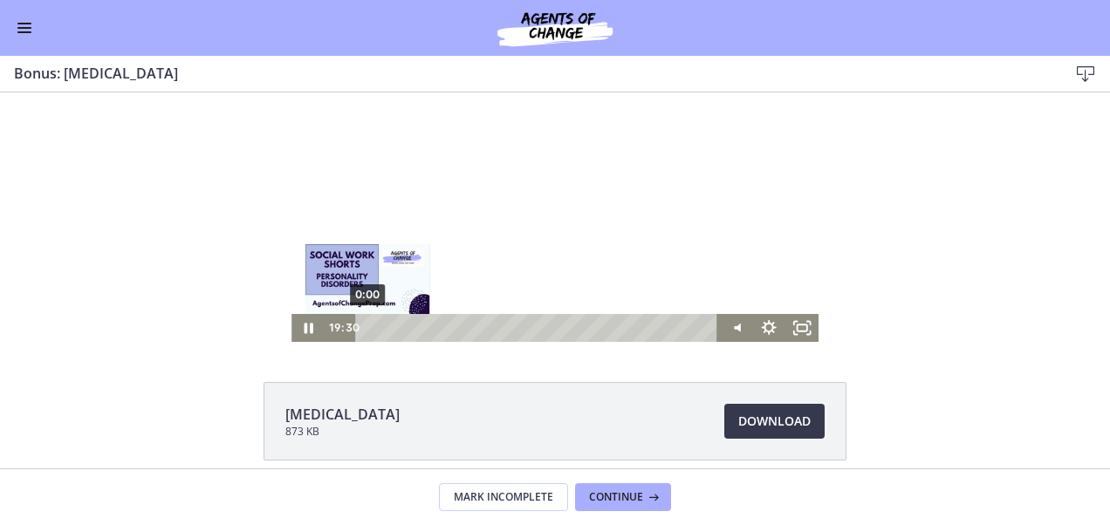
click at [367, 328] on div "0:00" at bounding box center [538, 328] width 343 height 28
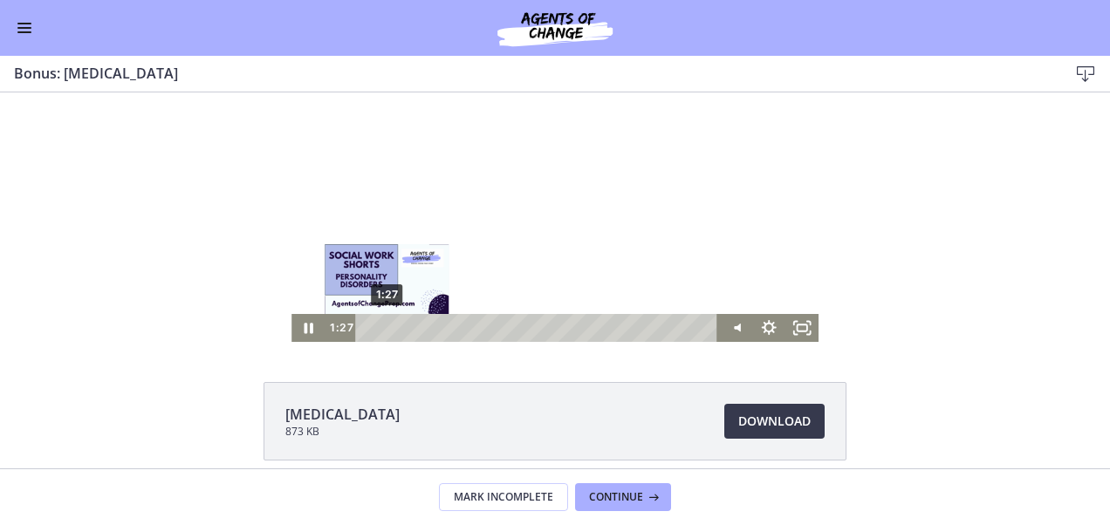
click at [381, 323] on div "1:27" at bounding box center [538, 328] width 343 height 28
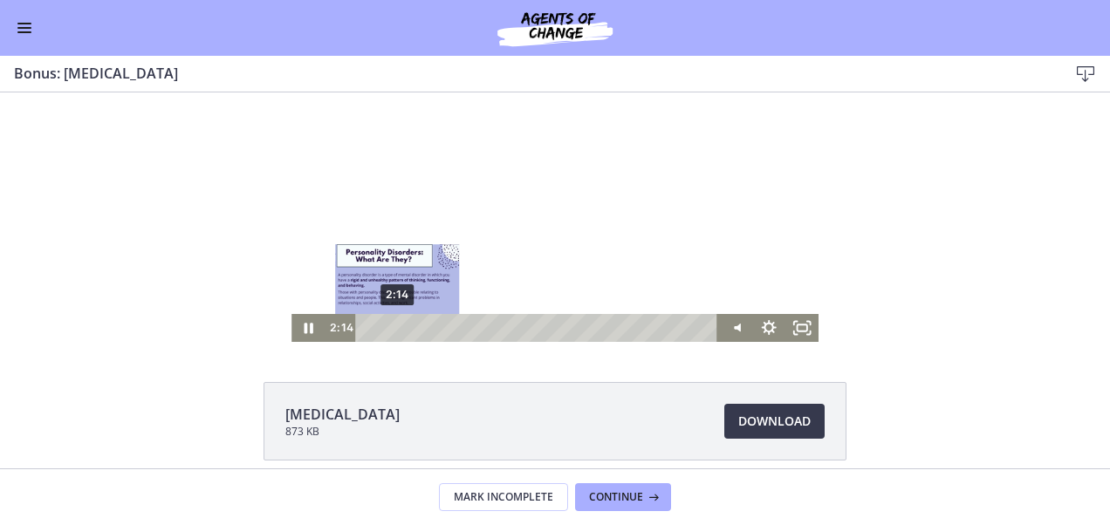
click at [391, 325] on div "2:14" at bounding box center [538, 328] width 343 height 28
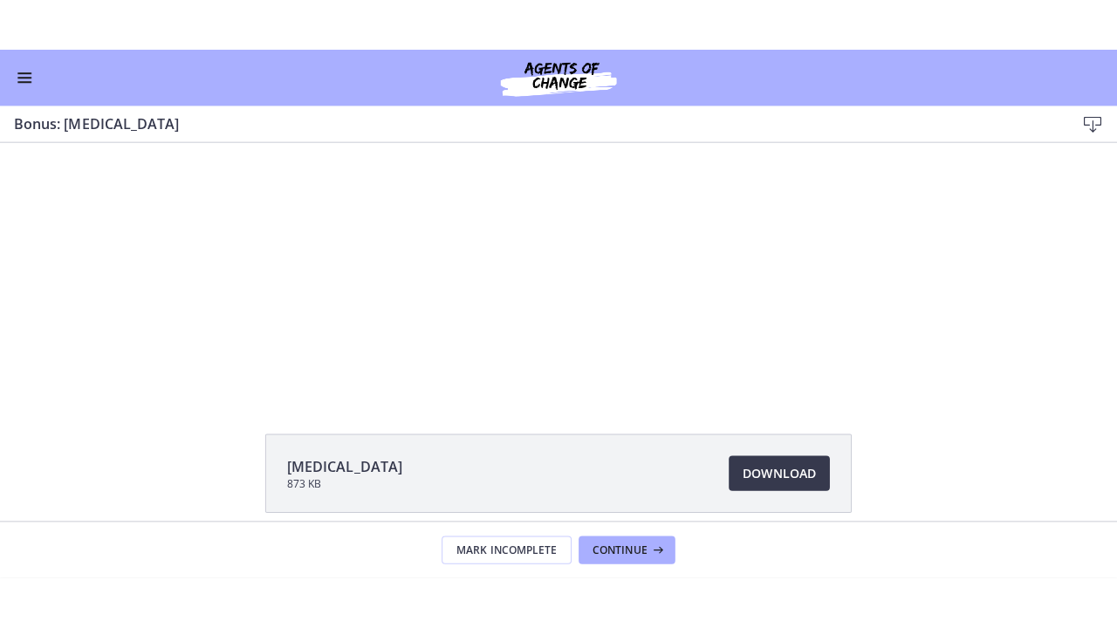
scroll to position [0, 0]
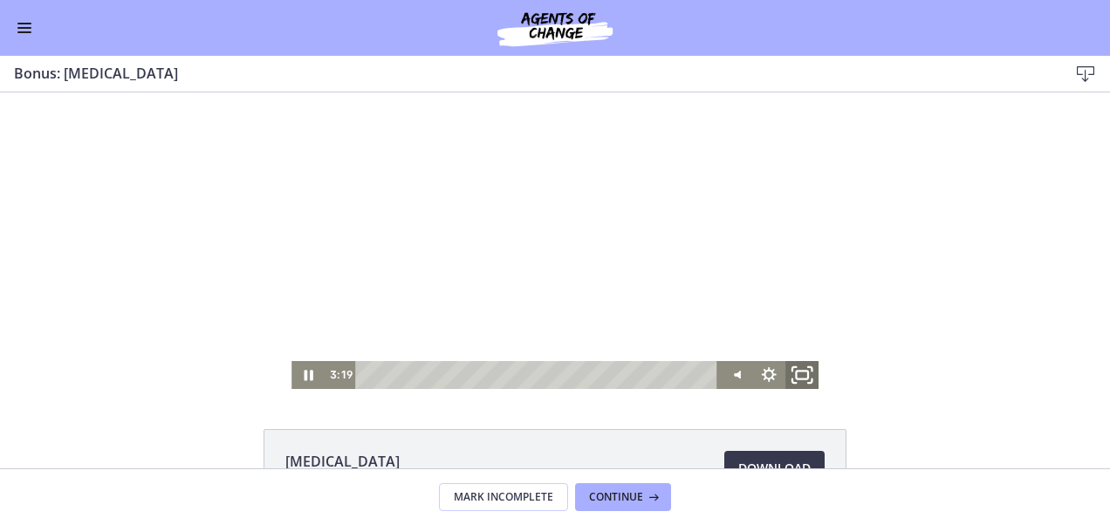
click at [805, 377] on icon "Fullscreen" at bounding box center [802, 375] width 40 height 33
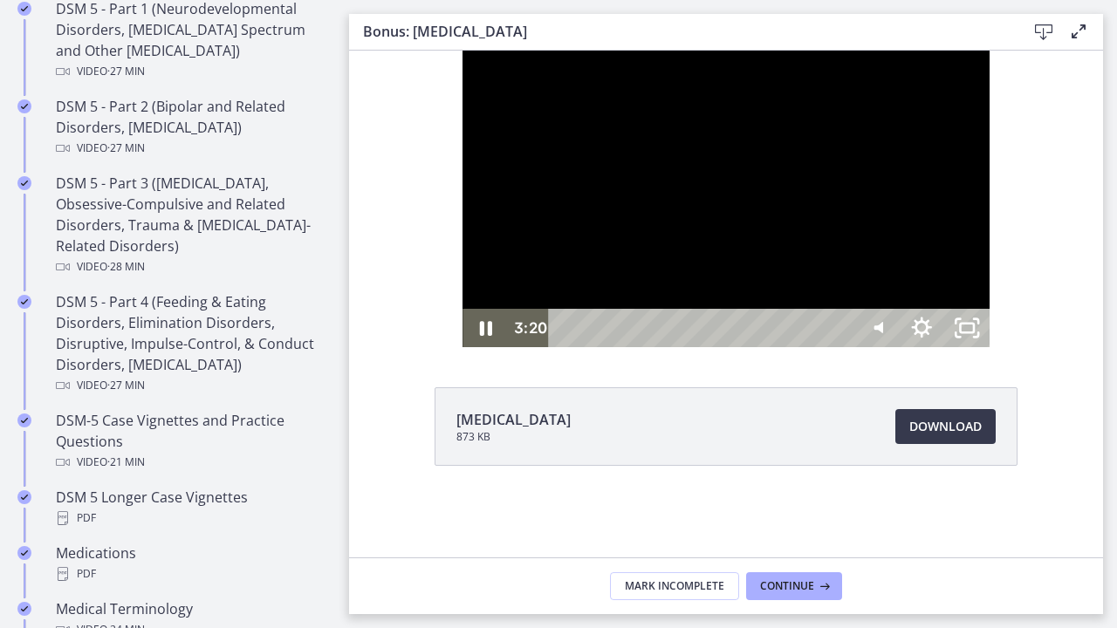
scroll to position [867, 0]
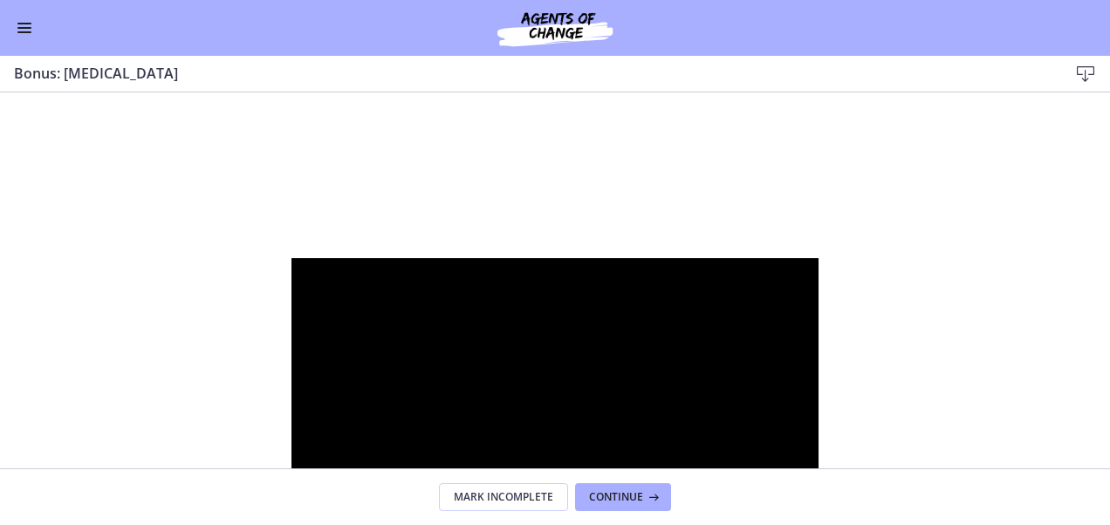
scroll to position [864, 0]
click at [600, 496] on span "Continue" at bounding box center [616, 497] width 54 height 14
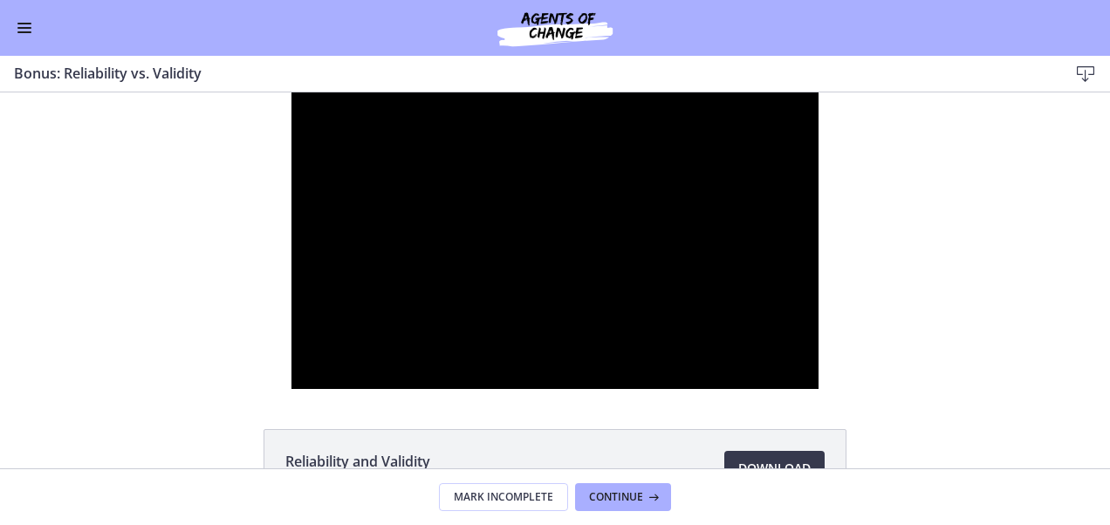
click at [20, 32] on button "Enable menu" at bounding box center [24, 27] width 21 height 21
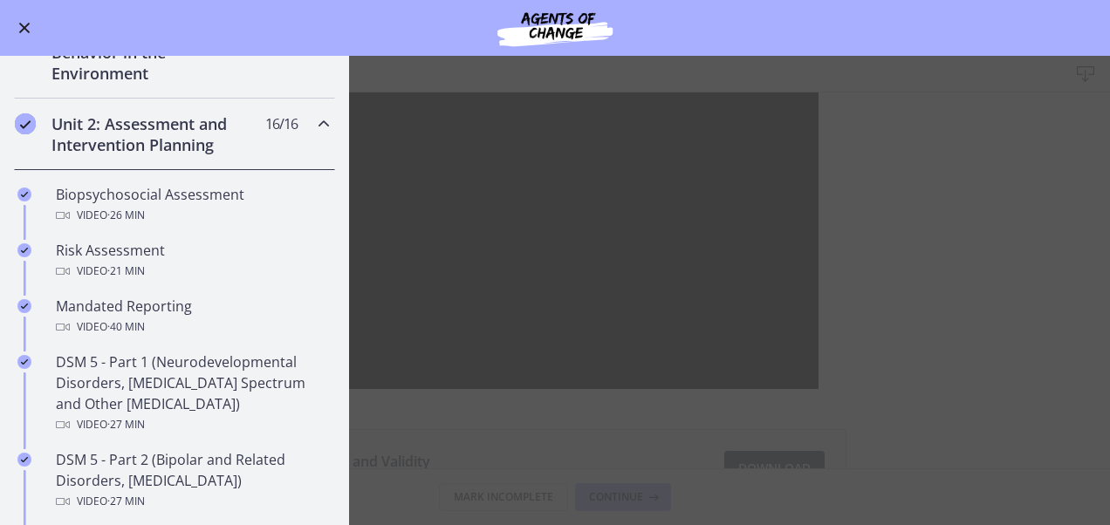
scroll to position [433, 0]
click at [449, 257] on main "Bonus: Reliability vs. Validity Download Enable fullscreen Reliability and Vali…" at bounding box center [555, 291] width 1110 height 470
click at [28, 31] on span "Enable menu" at bounding box center [24, 28] width 11 height 11
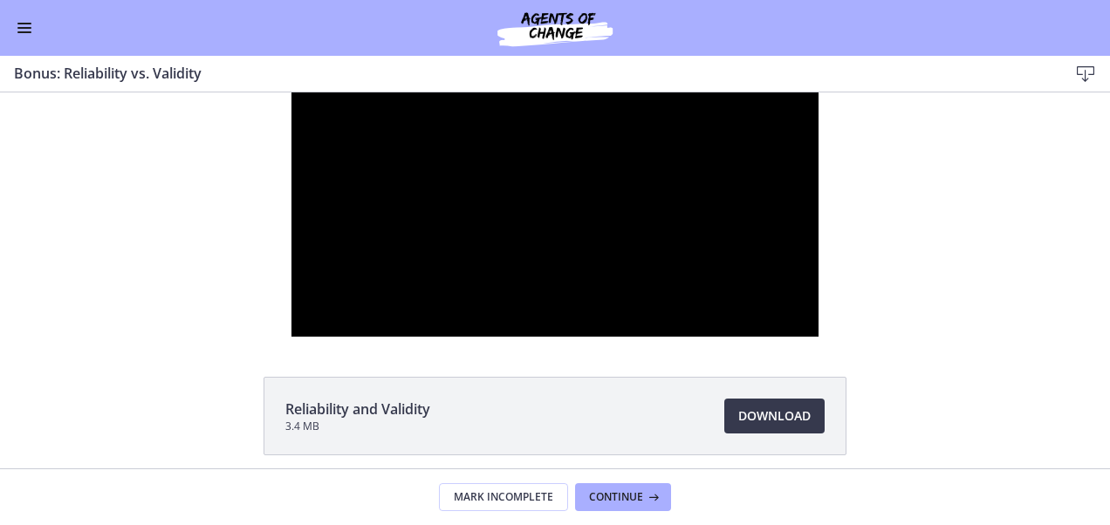
scroll to position [53, 0]
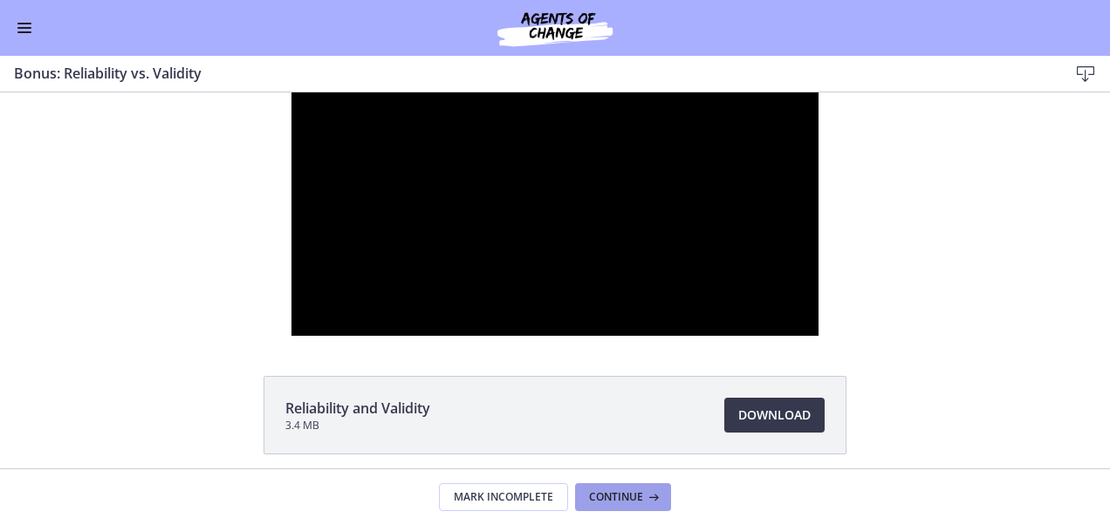
click at [598, 502] on span "Continue" at bounding box center [616, 497] width 54 height 14
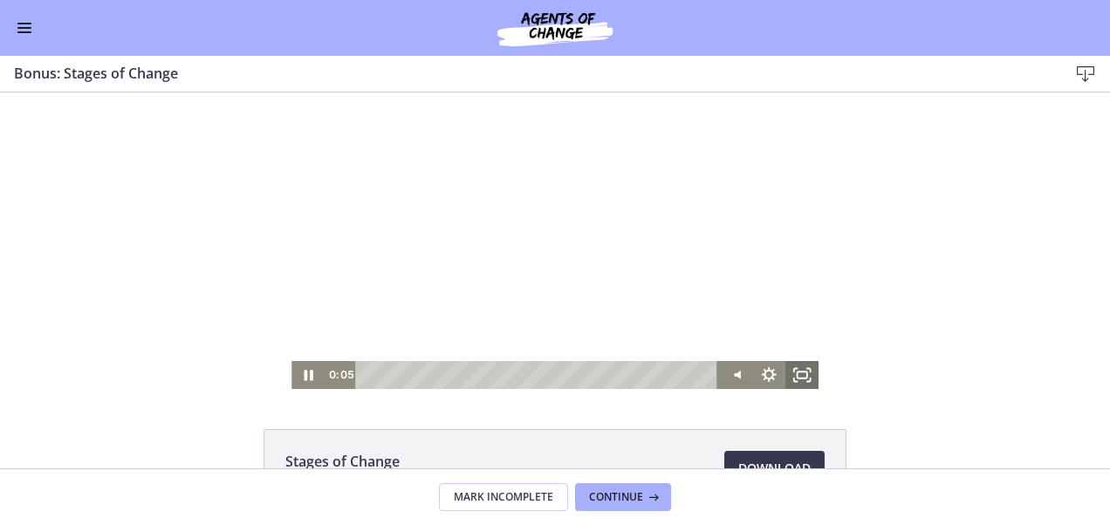
click at [800, 379] on rect "Fullscreen" at bounding box center [803, 375] width 10 height 7
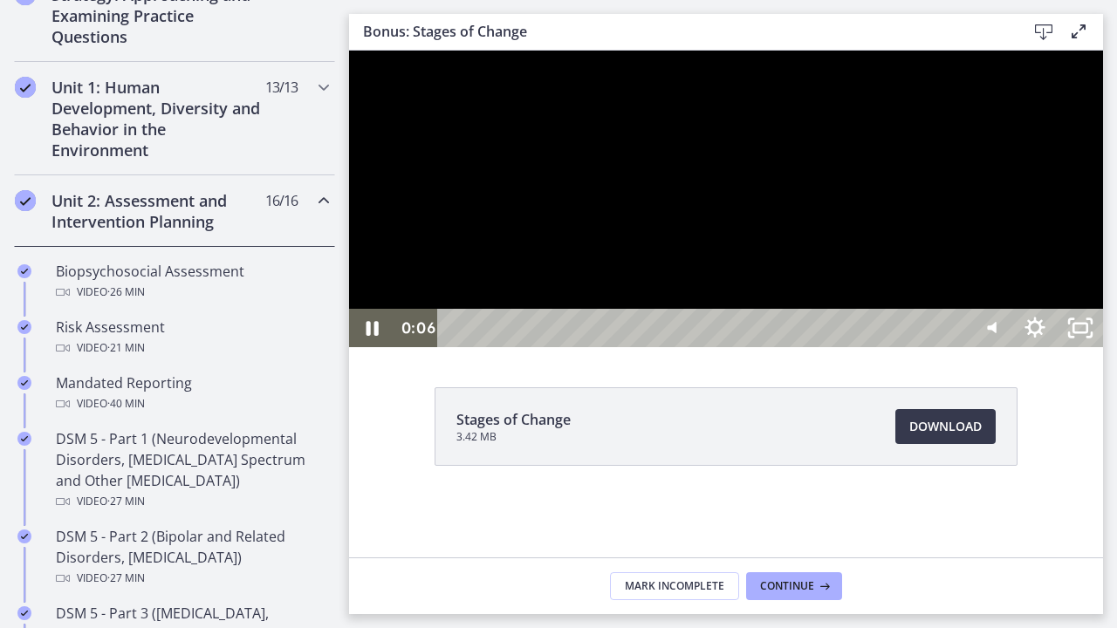
drag, startPoint x: 1153, startPoint y: 494, endPoint x: 963, endPoint y: 532, distance: 193.9
click at [963, 347] on div at bounding box center [726, 199] width 754 height 297
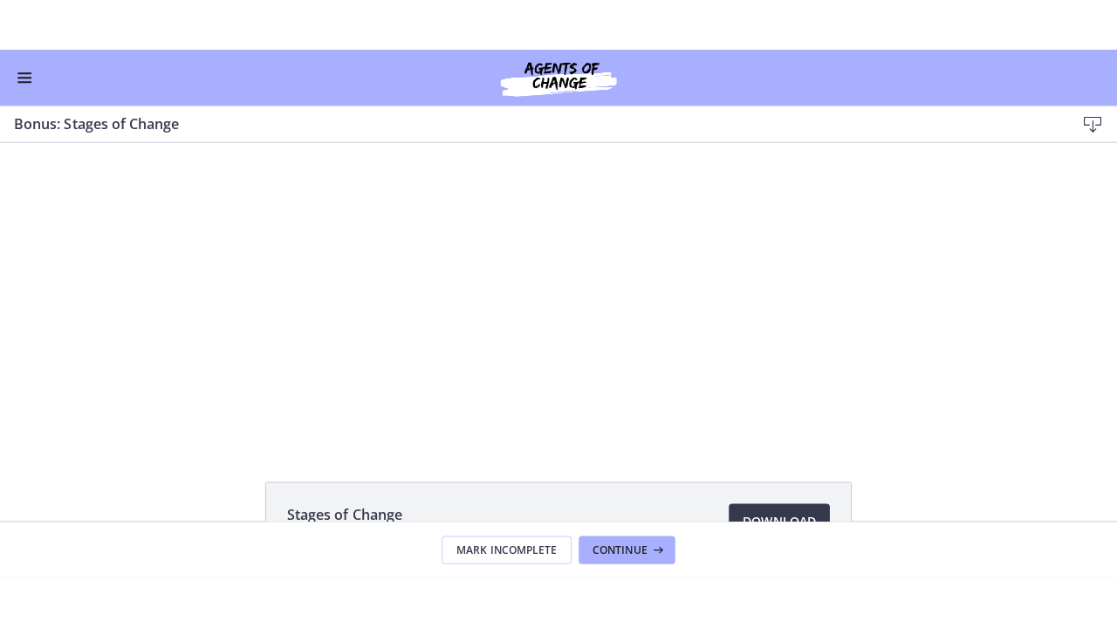
scroll to position [431, 0]
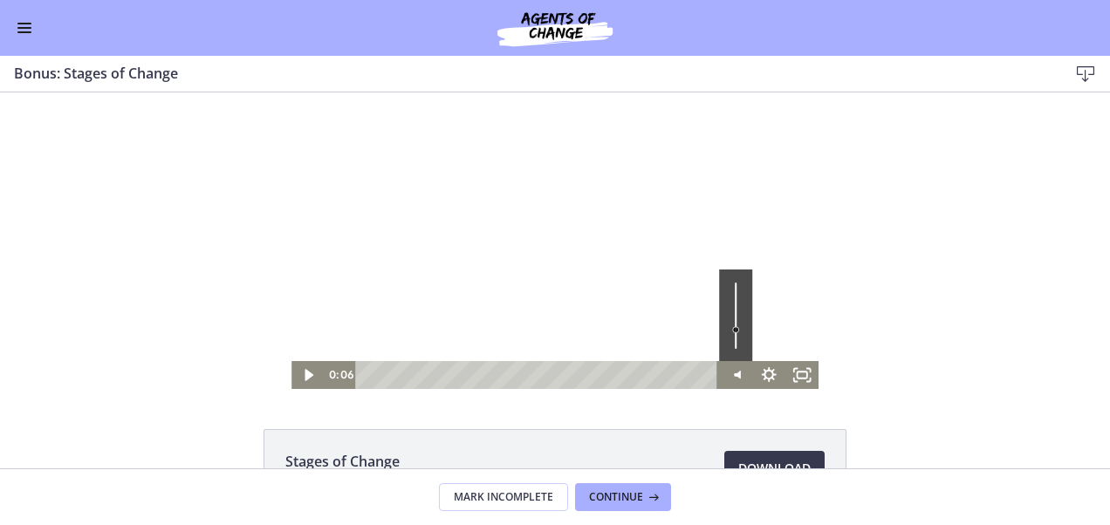
click at [589, 323] on div at bounding box center [555, 241] width 527 height 297
click at [792, 374] on icon "Fullscreen" at bounding box center [801, 375] width 33 height 28
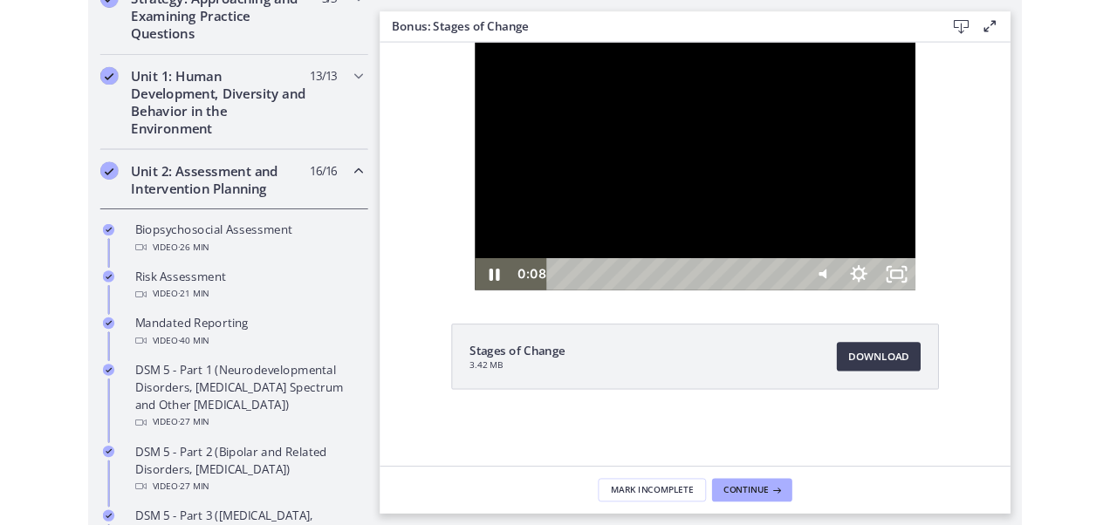
scroll to position [436, 0]
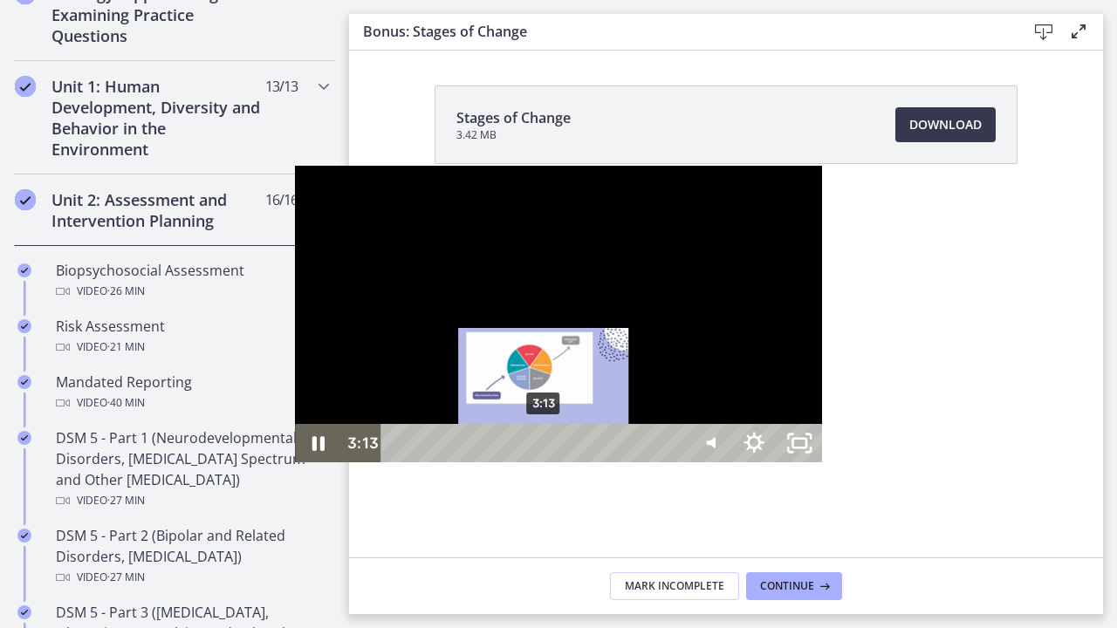
click at [398, 463] on div "3:13" at bounding box center [536, 443] width 277 height 38
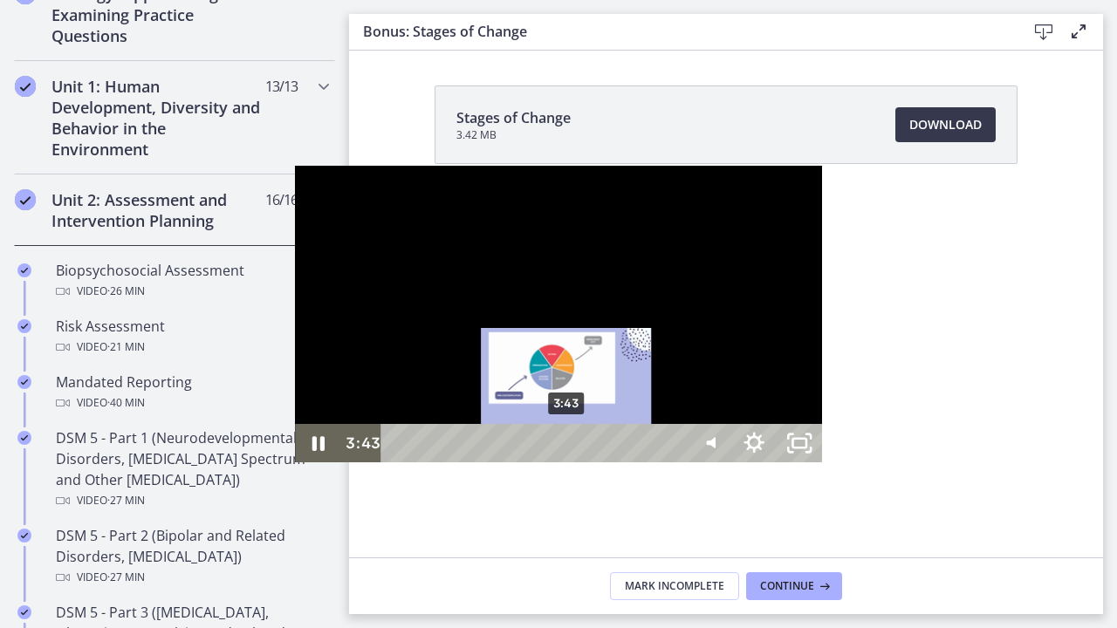
click at [398, 463] on div "3:43" at bounding box center [536, 443] width 277 height 38
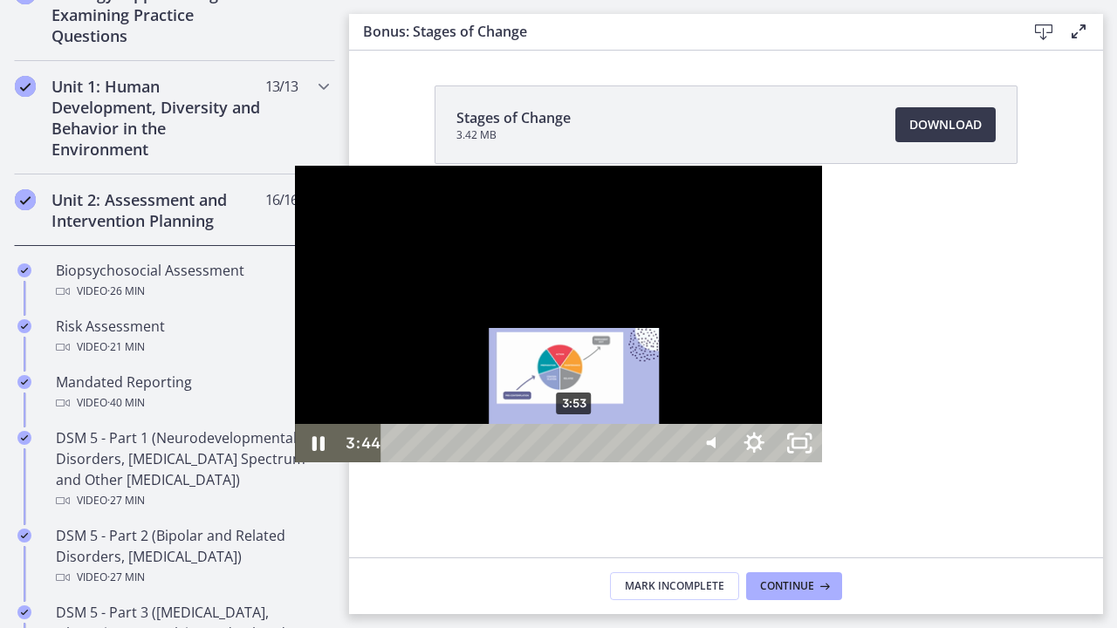
click at [398, 463] on div "3:53" at bounding box center [536, 443] width 277 height 38
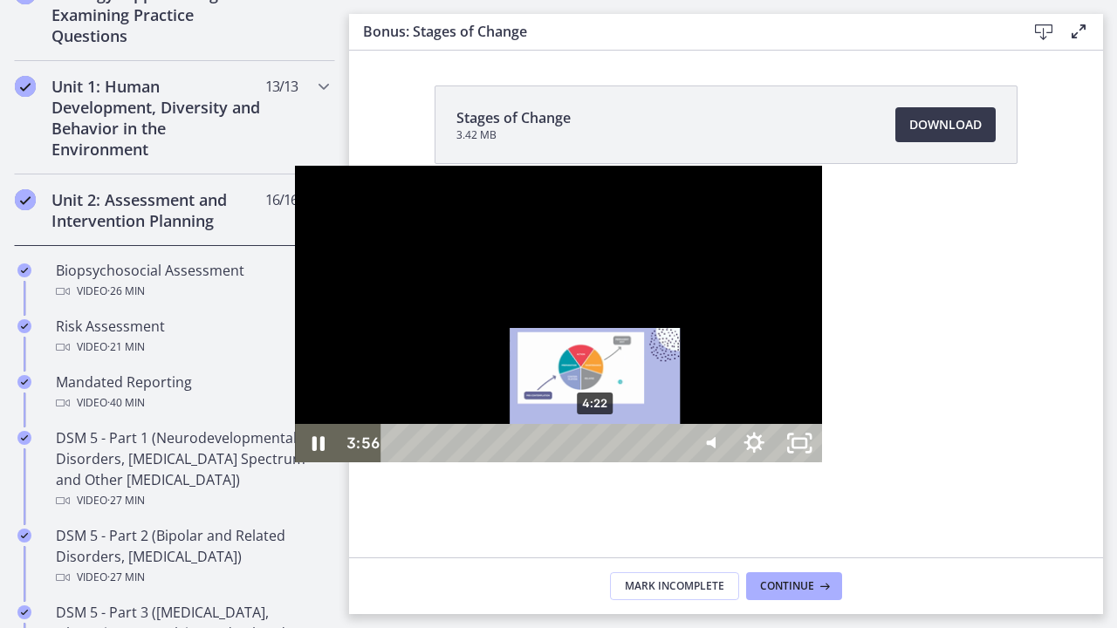
click at [398, 463] on div "4:22" at bounding box center [536, 443] width 277 height 38
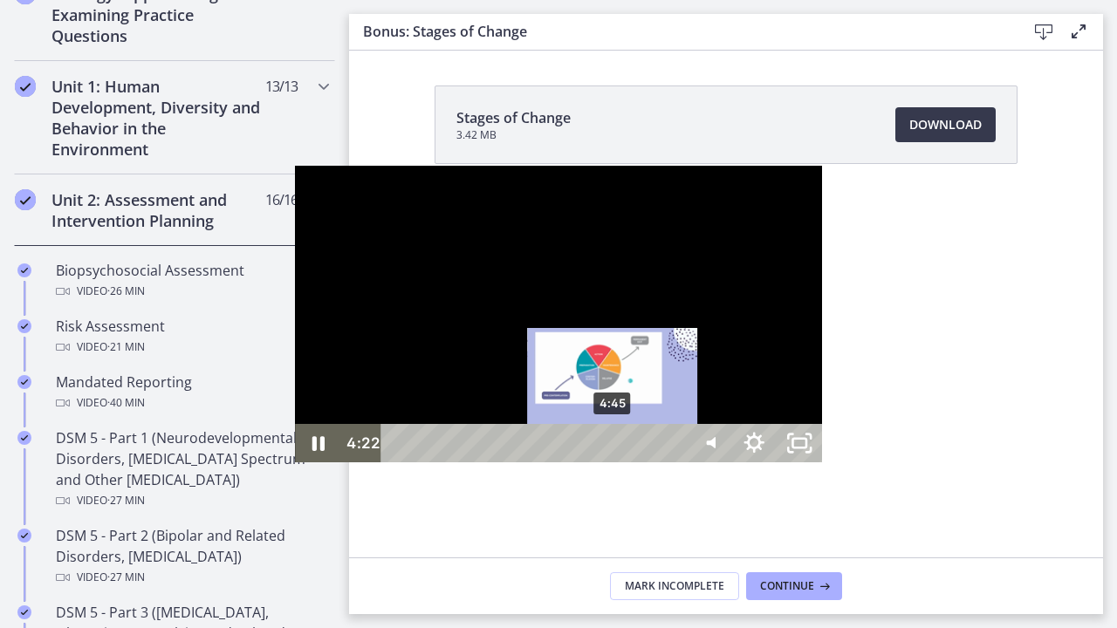
click at [398, 463] on div "4:45" at bounding box center [536, 443] width 277 height 38
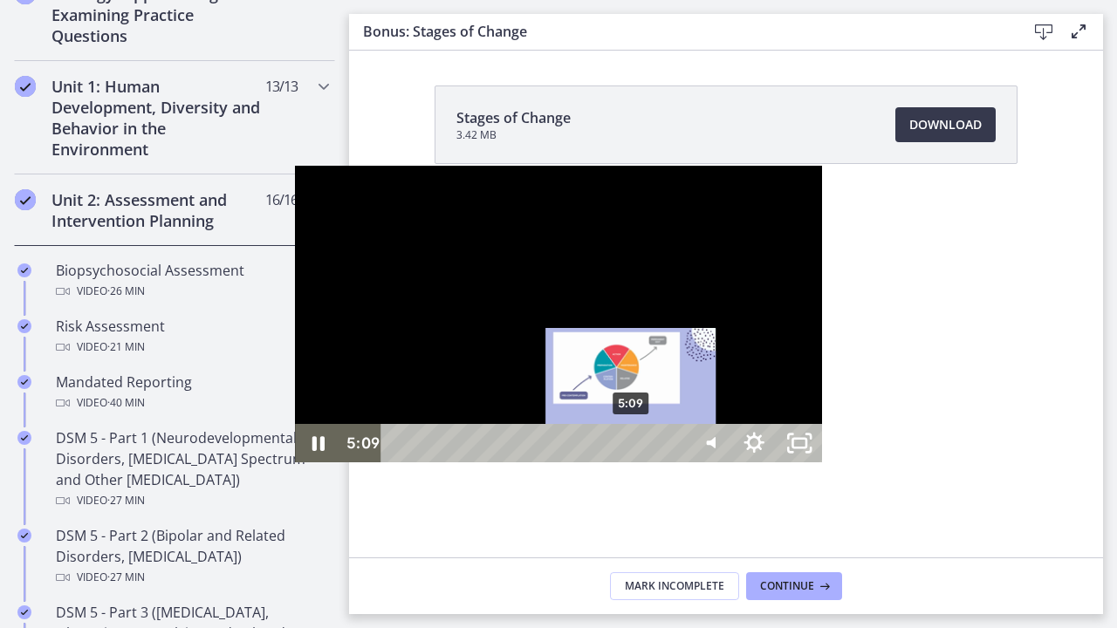
click at [398, 463] on div "5:09" at bounding box center [536, 443] width 277 height 38
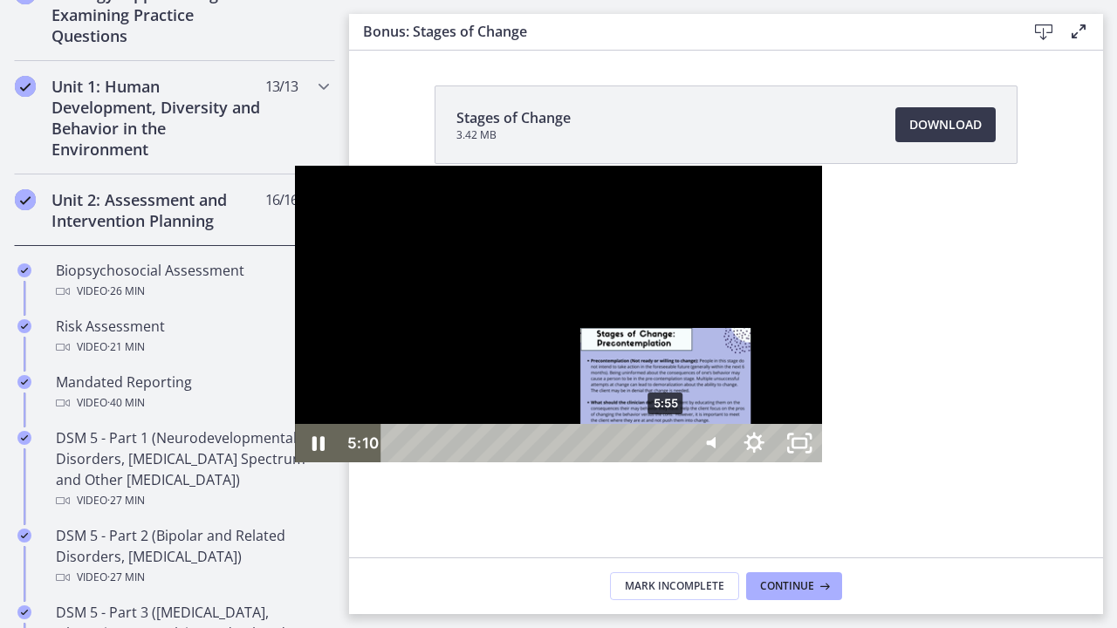
click at [398, 463] on div "5:55" at bounding box center [536, 443] width 277 height 38
drag, startPoint x: 321, startPoint y: 614, endPoint x: 350, endPoint y: 569, distance: 53.8
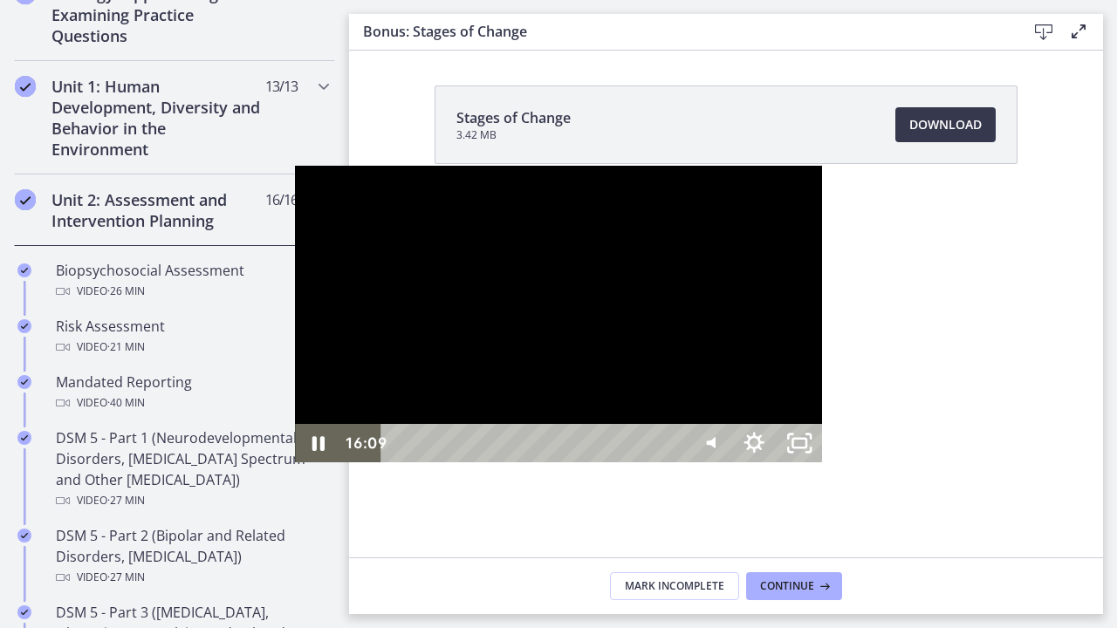
click at [822, 463] on div at bounding box center [558, 314] width 527 height 297
click at [822, 463] on icon "Unfullscreen" at bounding box center [799, 443] width 45 height 38
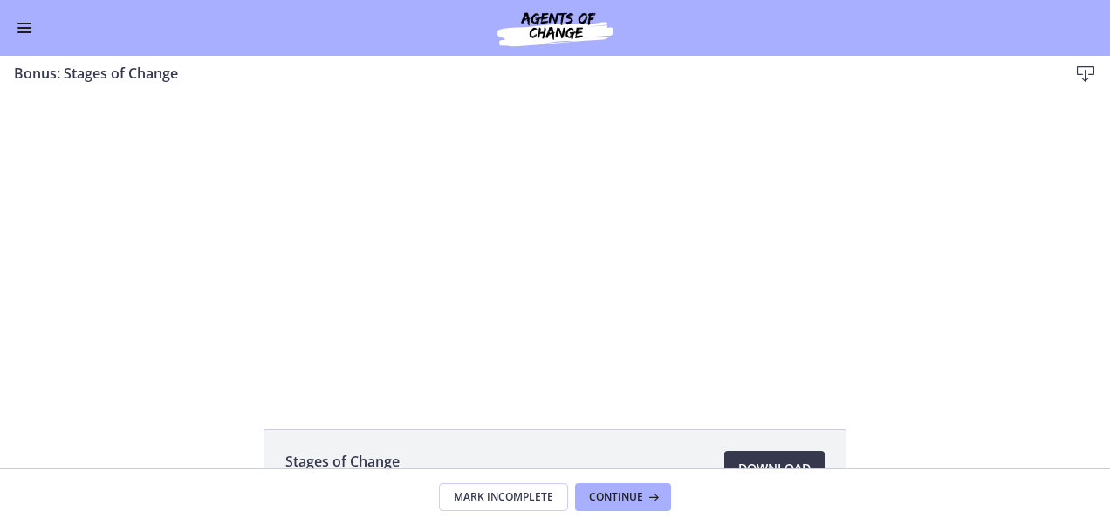
scroll to position [0, 0]
click at [636, 490] on span "Continue" at bounding box center [616, 497] width 54 height 14
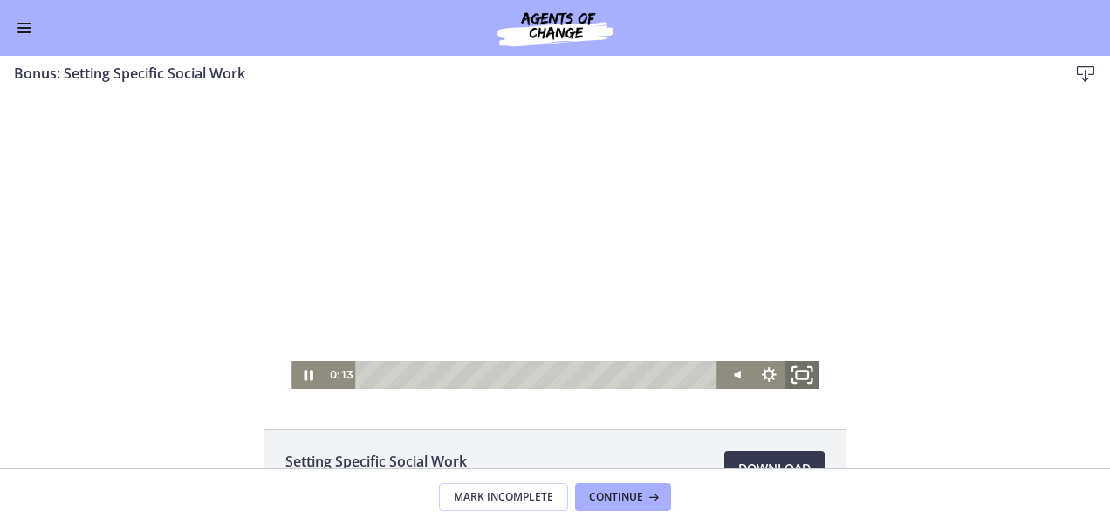
click at [803, 381] on icon "Fullscreen" at bounding box center [802, 375] width 40 height 33
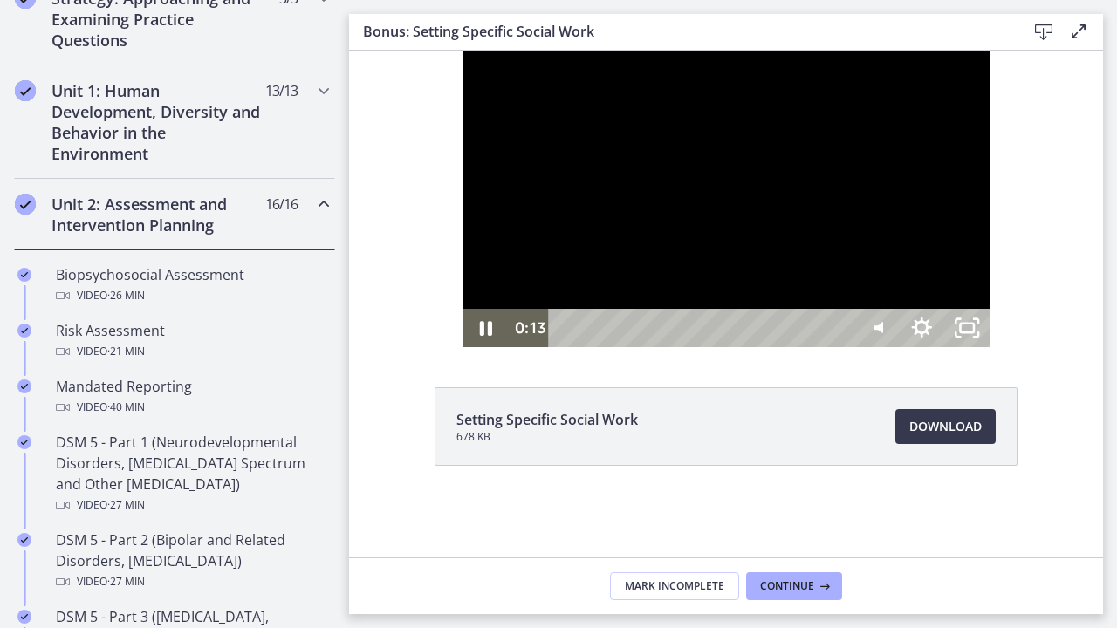
scroll to position [436, 0]
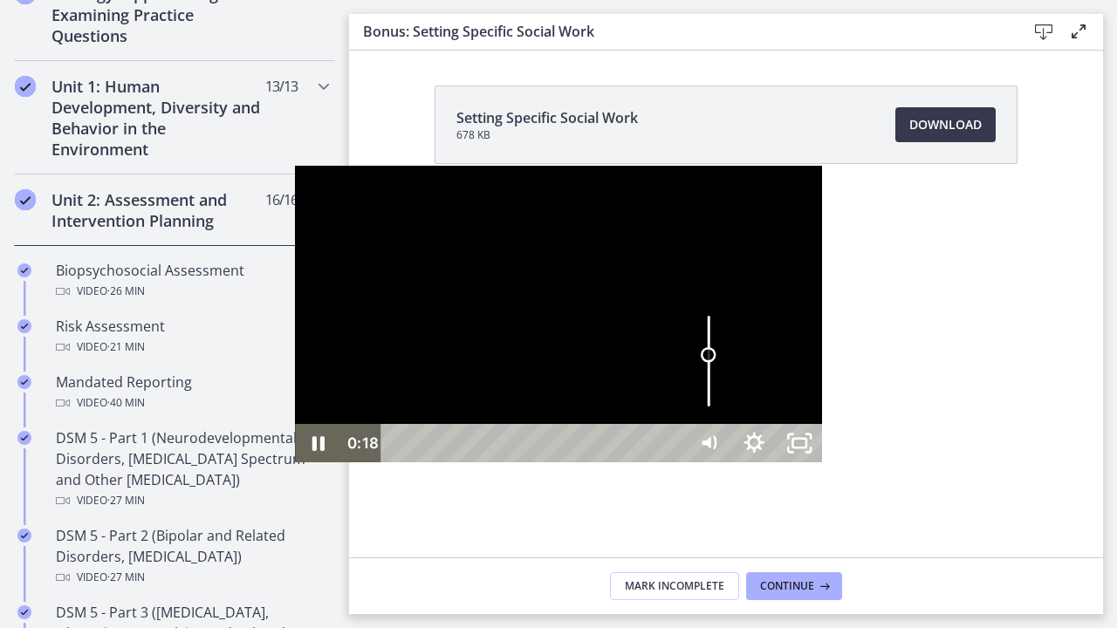
drag, startPoint x: 1005, startPoint y: 553, endPoint x: 1007, endPoint y: 521, distance: 32.4
click at [717, 363] on div "Volume" at bounding box center [709, 355] width 16 height 16
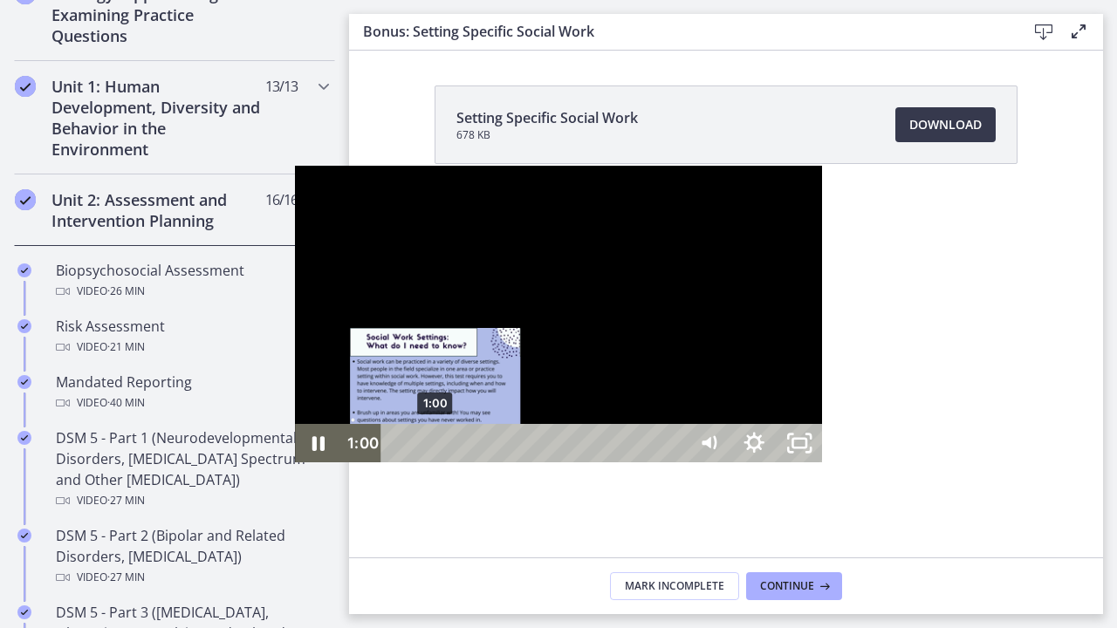
click at [398, 463] on div "1:00" at bounding box center [536, 443] width 277 height 38
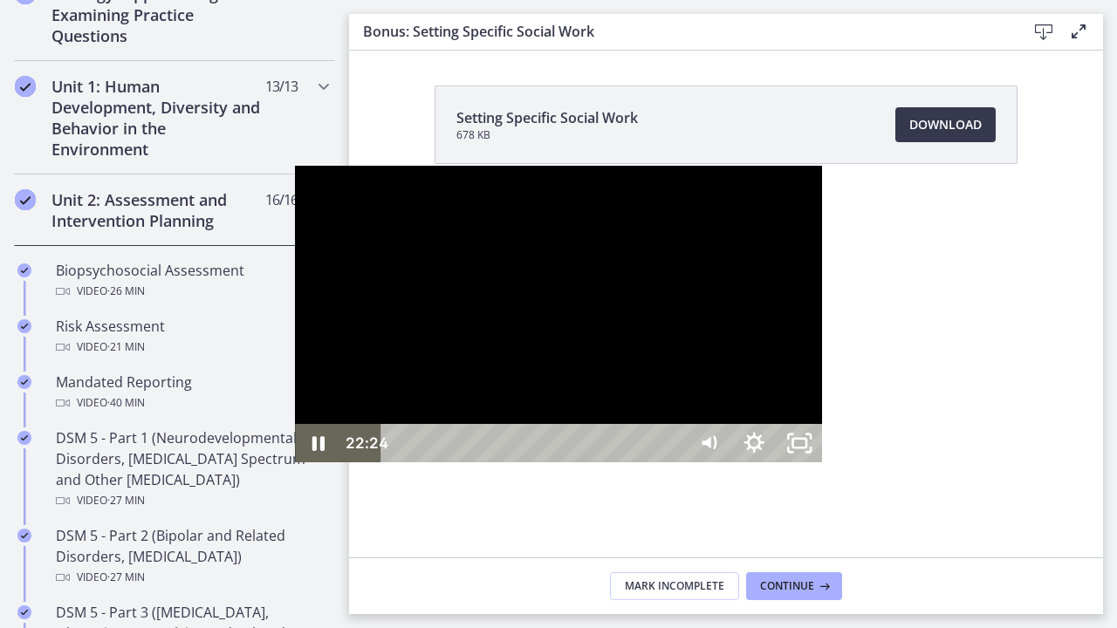
click at [551, 230] on div at bounding box center [558, 314] width 527 height 297
